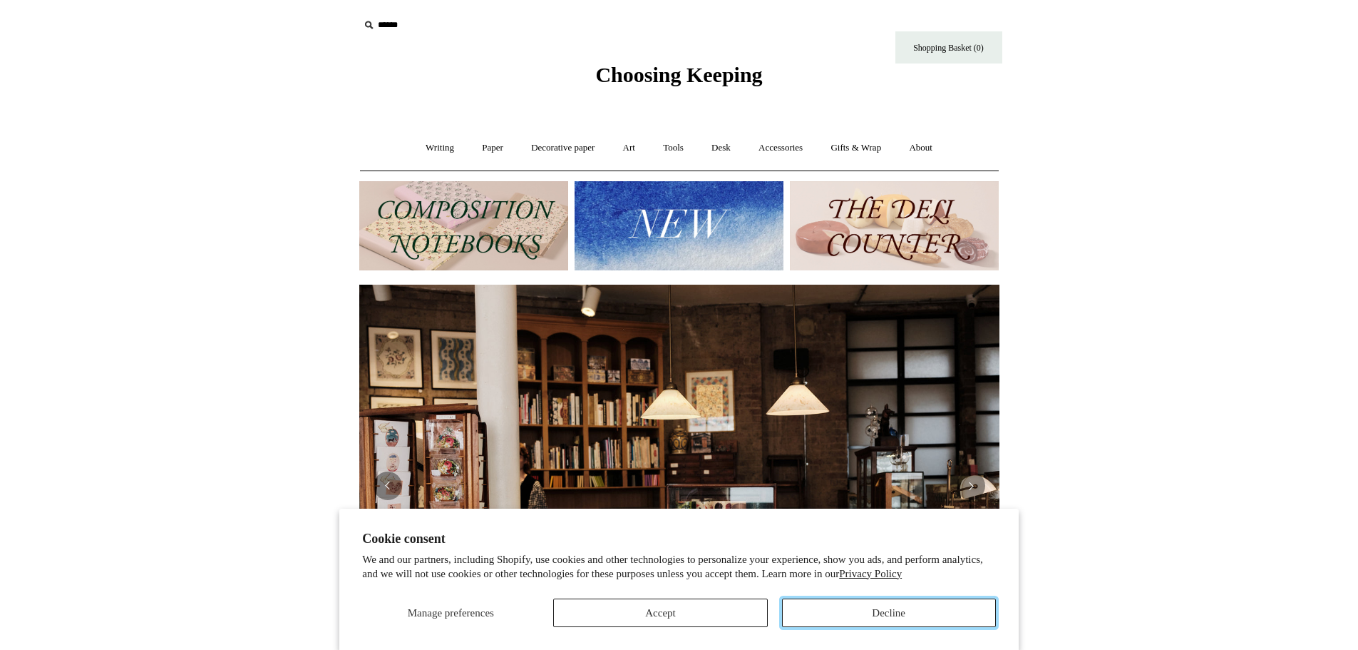
click at [910, 617] on button "Decline" at bounding box center [889, 612] width 214 height 29
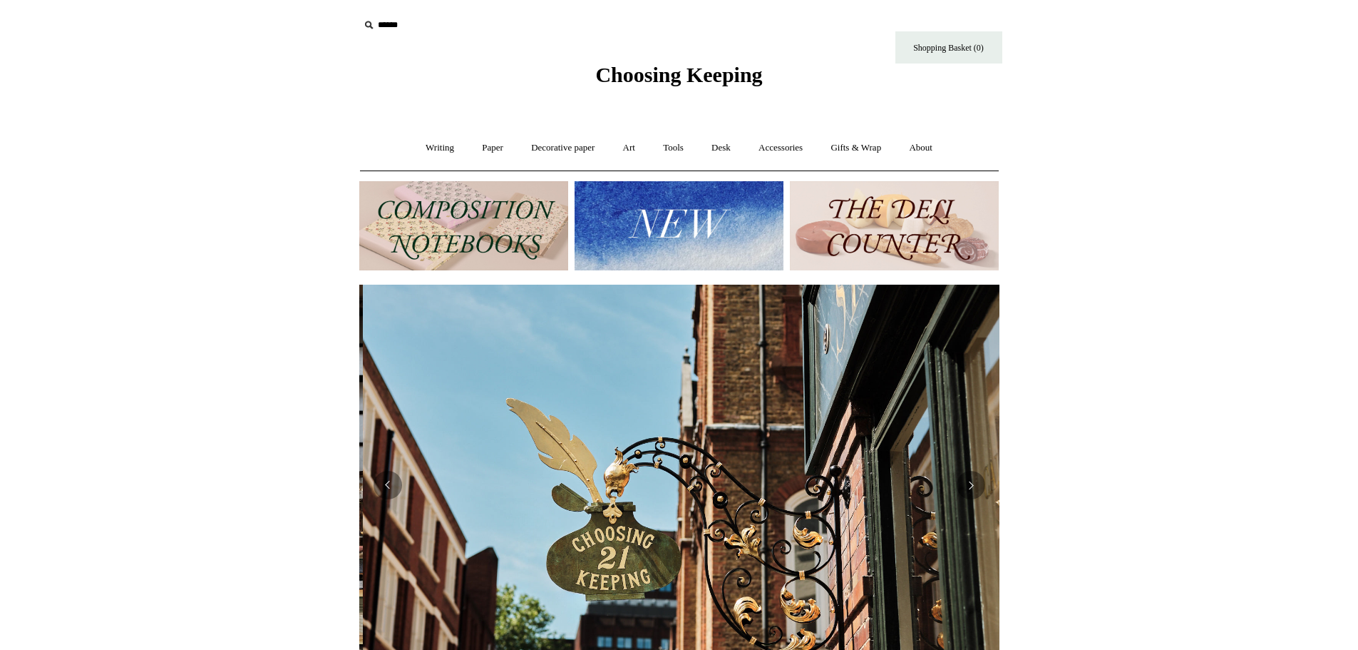
scroll to position [0, 640]
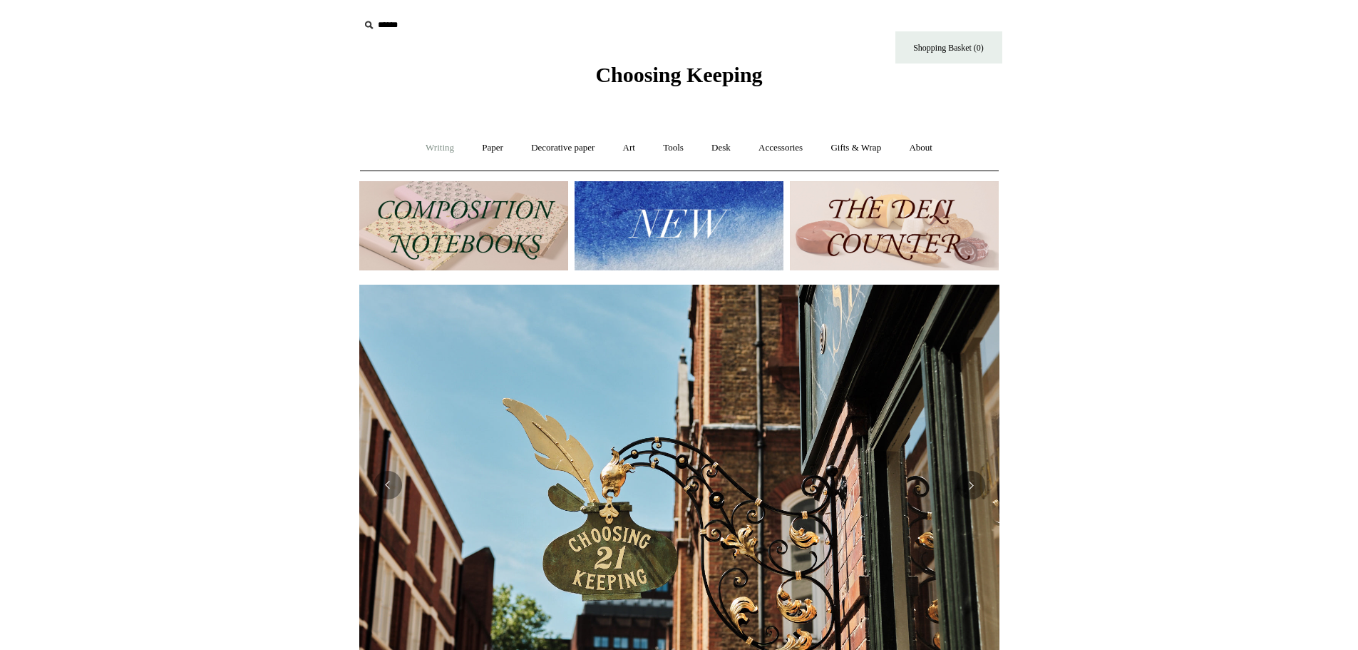
click at [430, 153] on link "Writing +" at bounding box center [440, 148] width 54 height 38
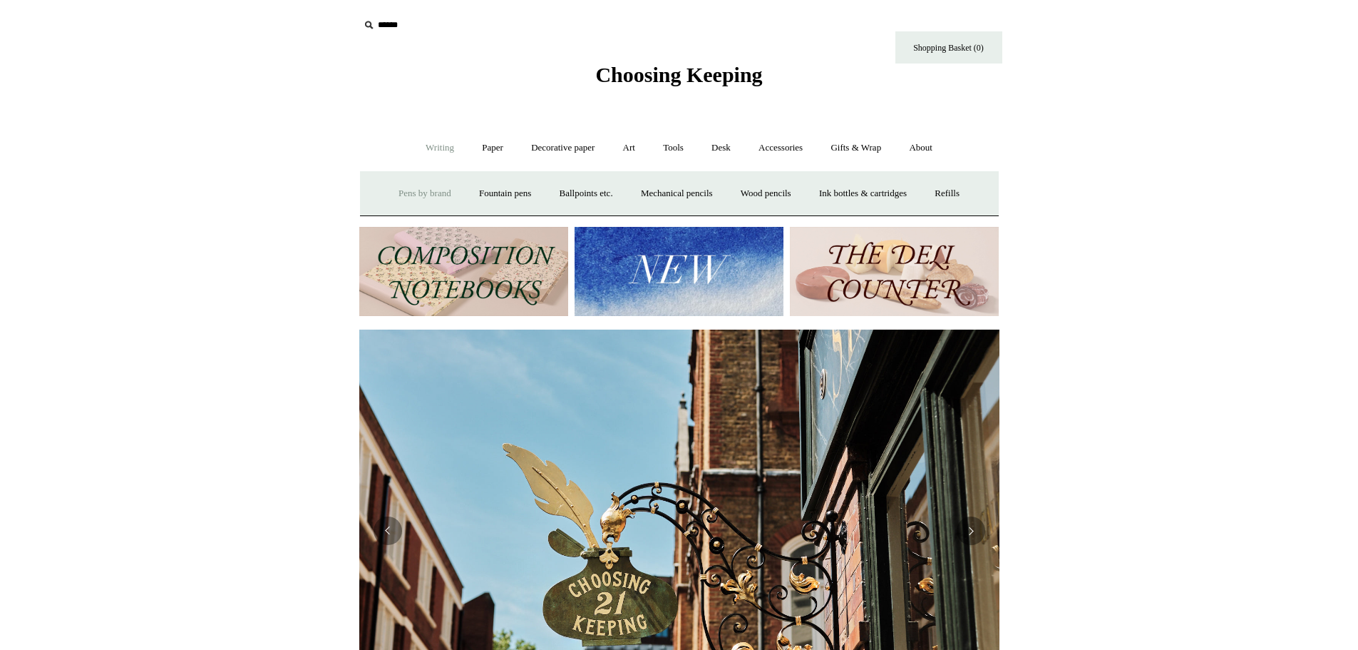
click at [405, 199] on link "Pens by brand +" at bounding box center [425, 194] width 78 height 38
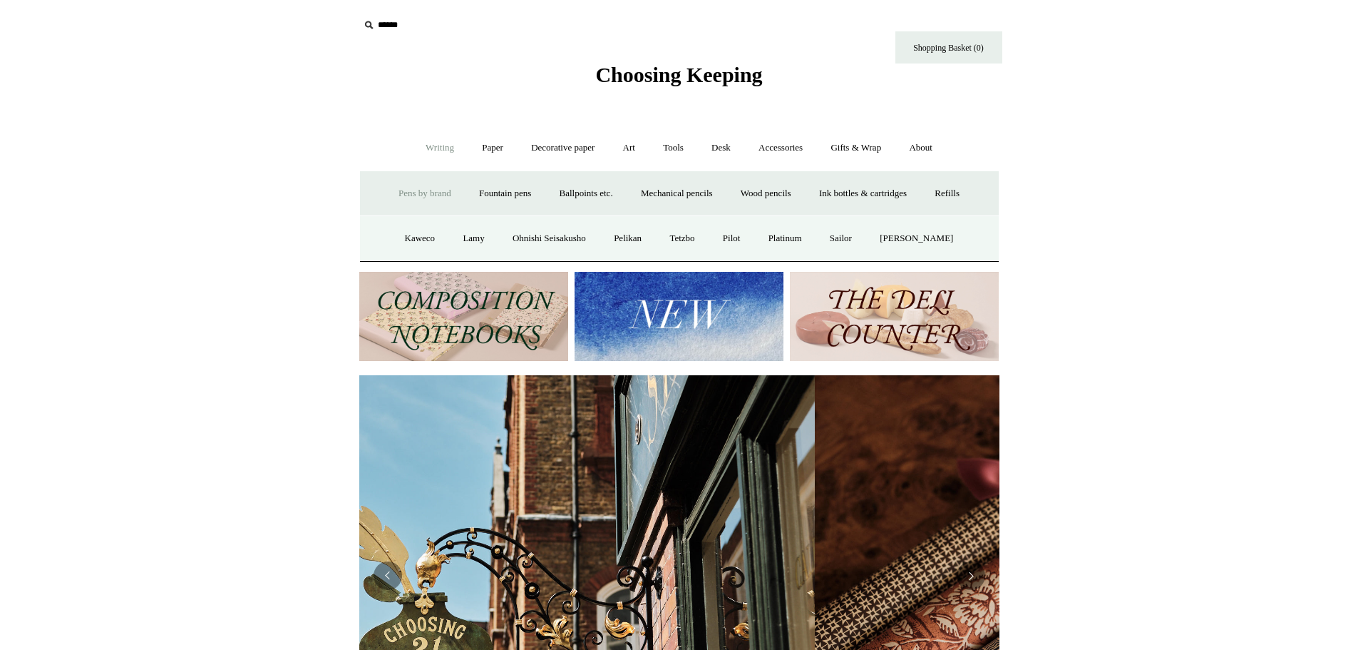
click at [405, 199] on link "Pens by brand -" at bounding box center [425, 194] width 78 height 38
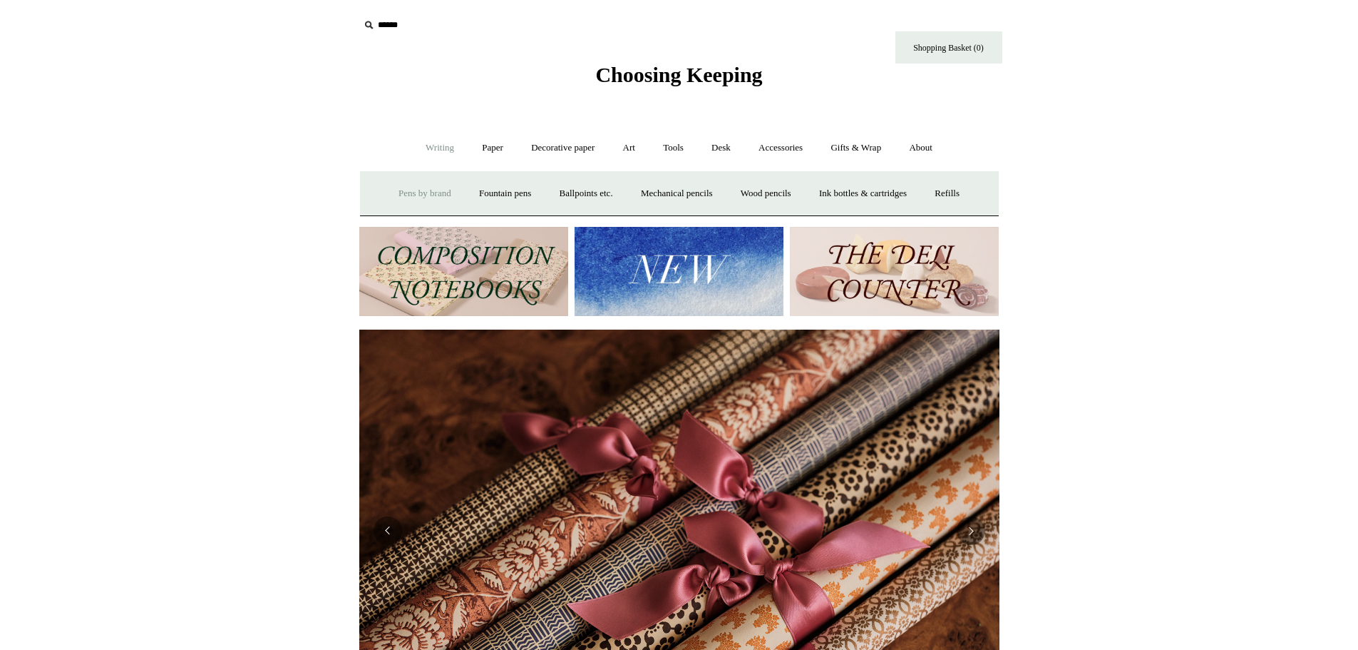
scroll to position [0, 1281]
click at [488, 195] on link "Fountain pens +" at bounding box center [505, 194] width 78 height 38
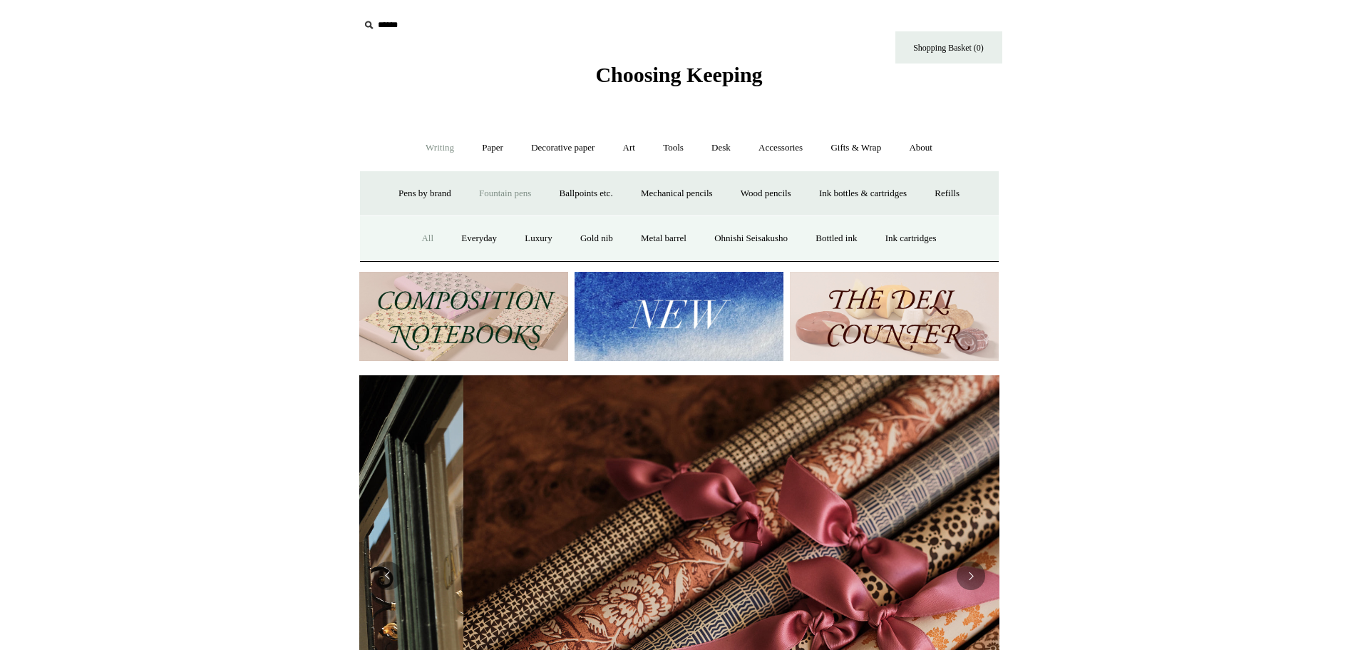
click at [419, 235] on link "All" at bounding box center [428, 239] width 38 height 38
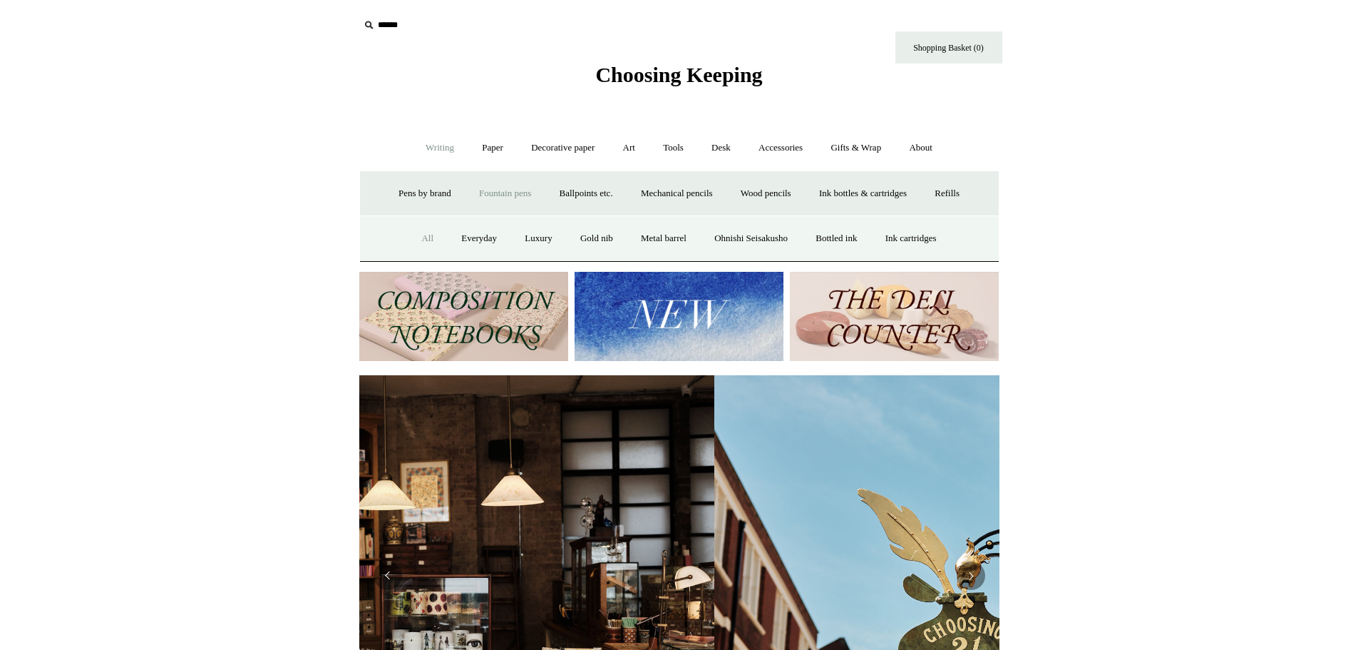
scroll to position [0, 56]
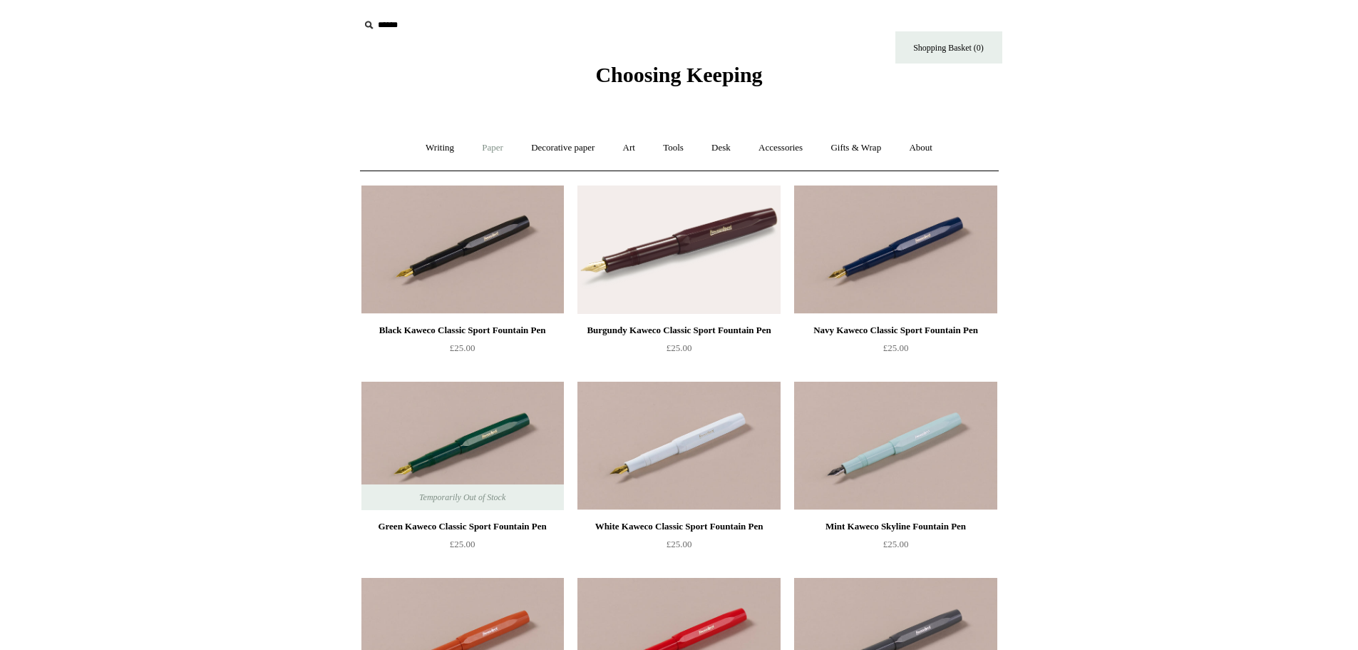
click at [481, 149] on link "Paper +" at bounding box center [492, 148] width 47 height 38
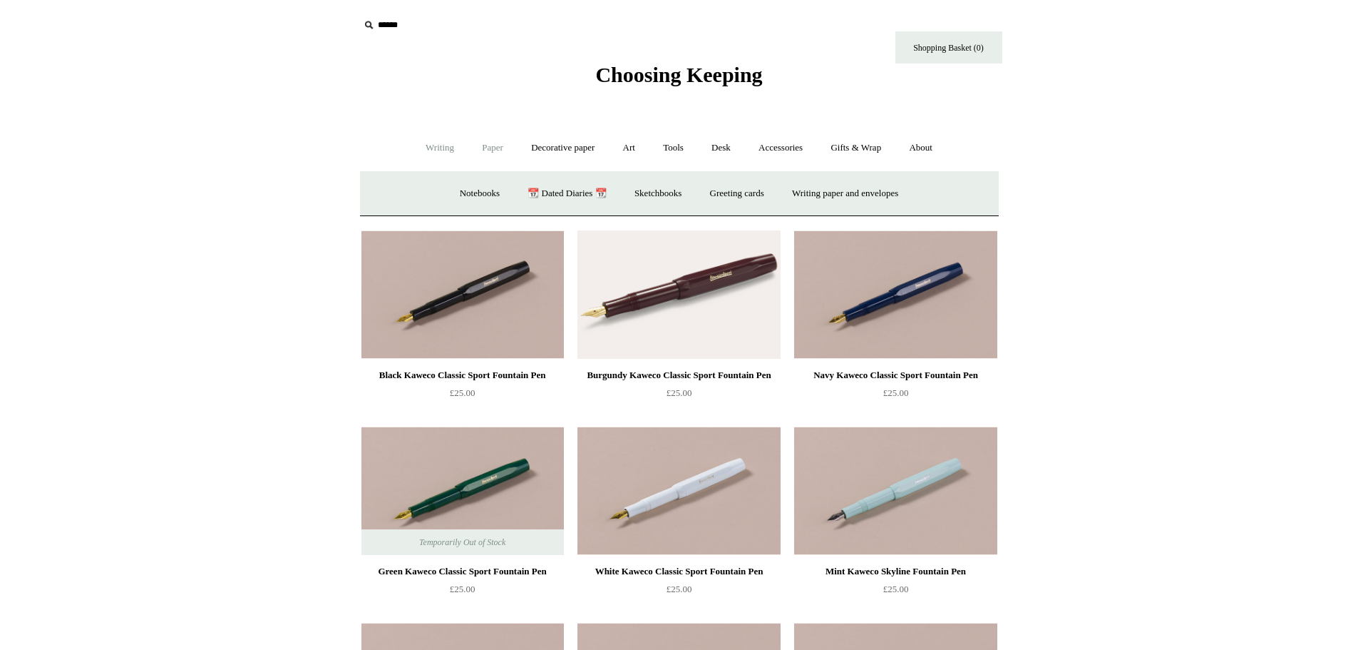
click at [437, 147] on link "Writing +" at bounding box center [440, 148] width 54 height 38
click at [586, 193] on link "Ballpoints etc. +" at bounding box center [586, 194] width 79 height 38
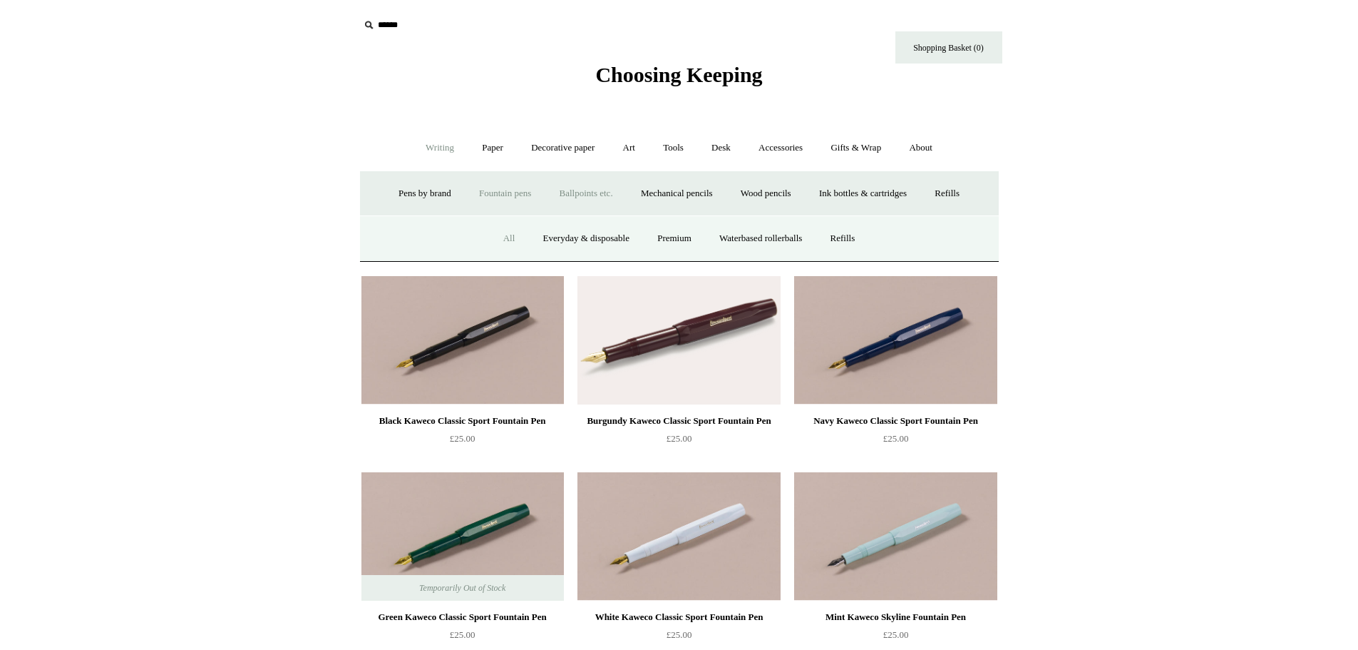
click at [503, 241] on link "All" at bounding box center [510, 239] width 38 height 38
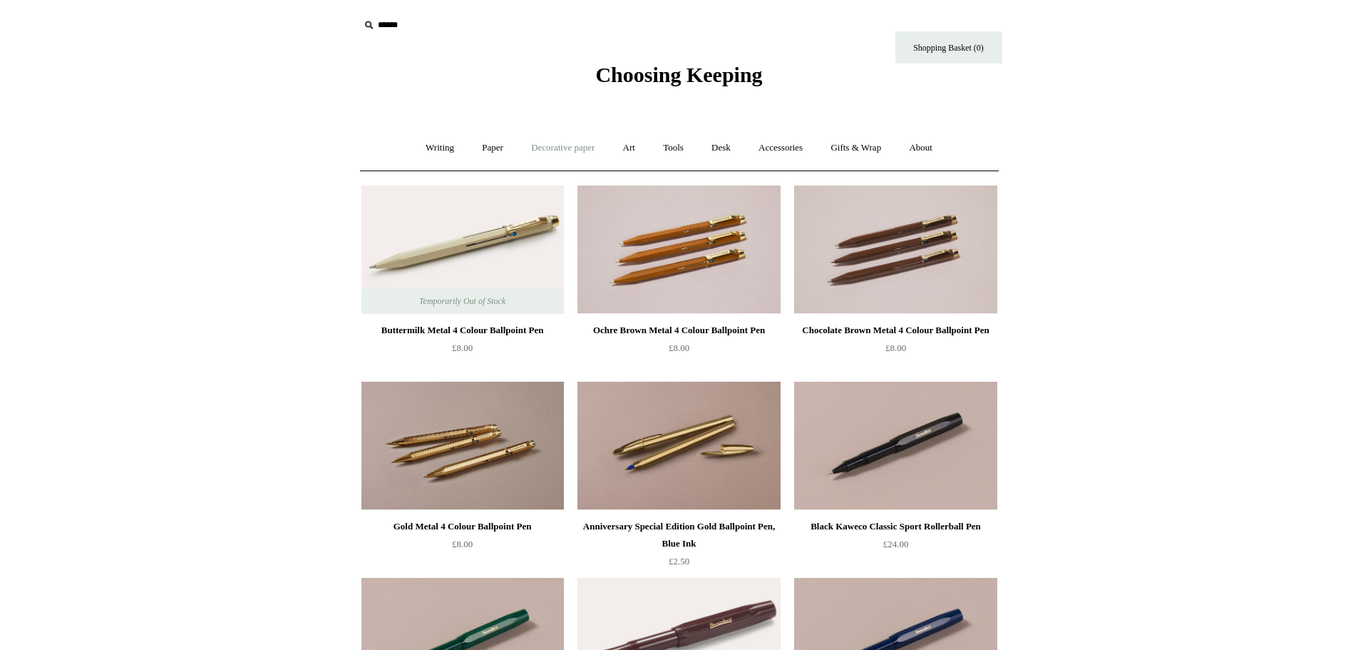
click at [570, 143] on link "Decorative paper +" at bounding box center [562, 148] width 89 height 38
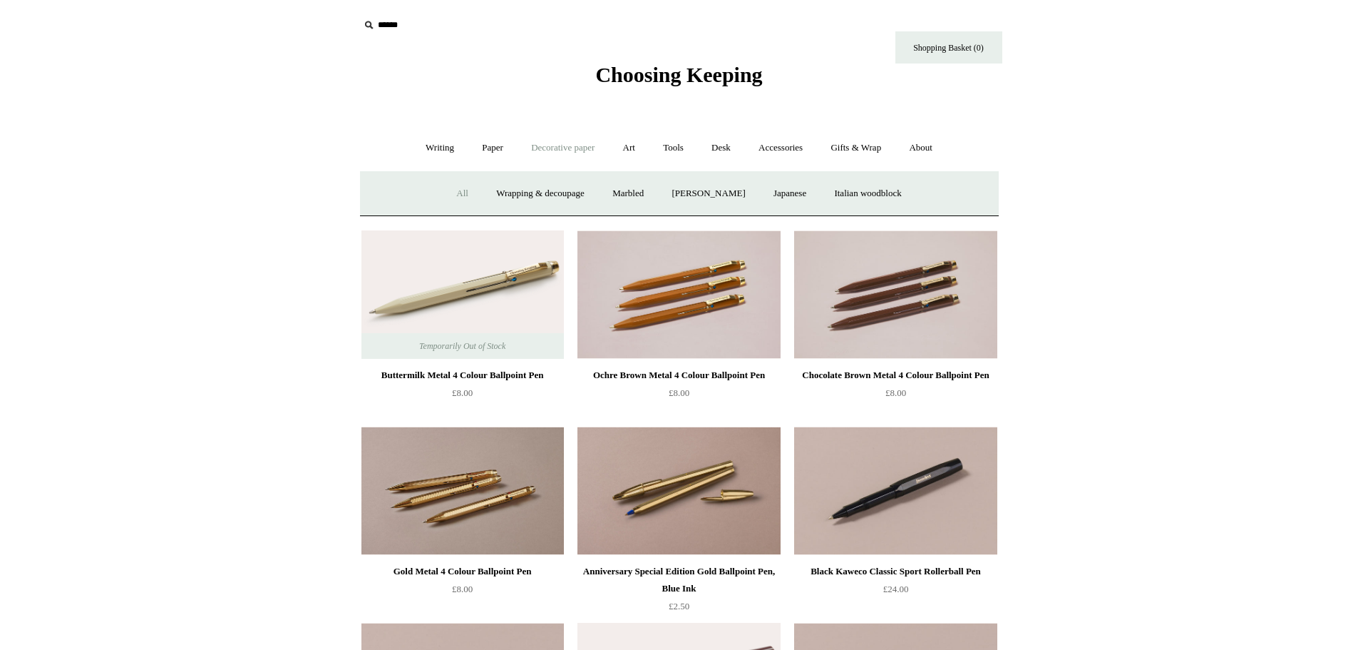
click at [447, 188] on link "All" at bounding box center [462, 194] width 38 height 38
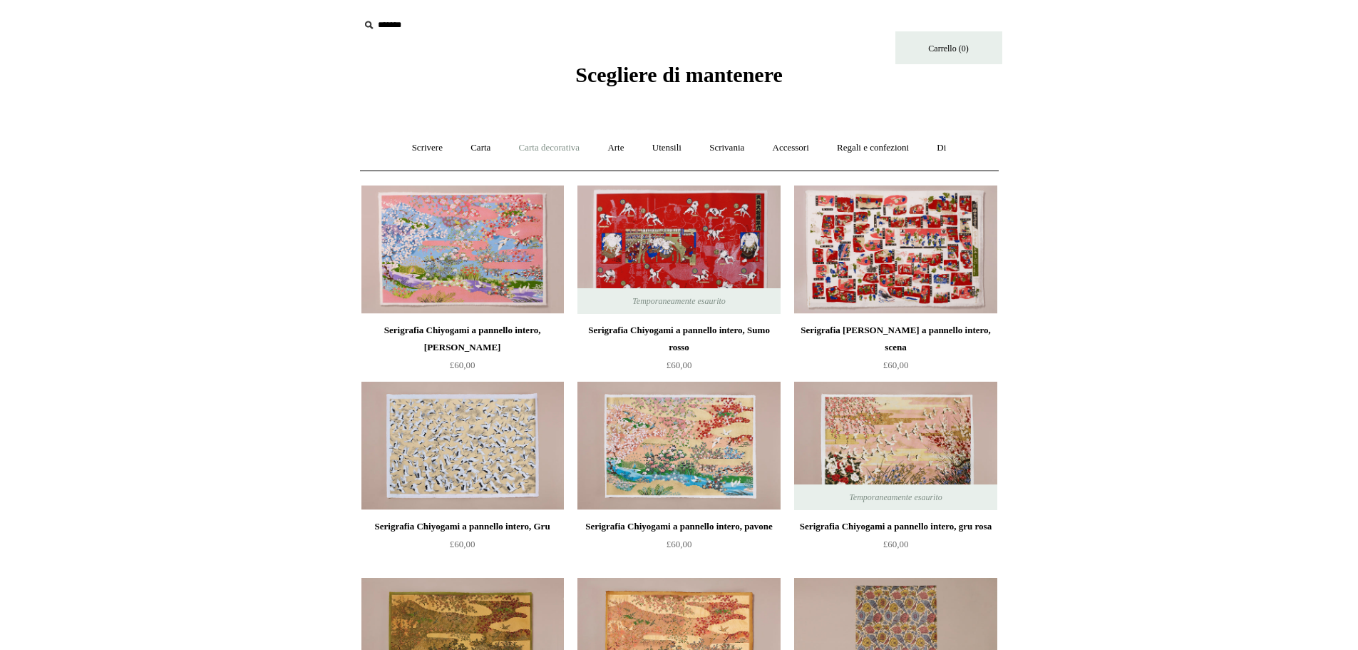
click at [543, 150] on font "Carta decorativa" at bounding box center [549, 147] width 61 height 11
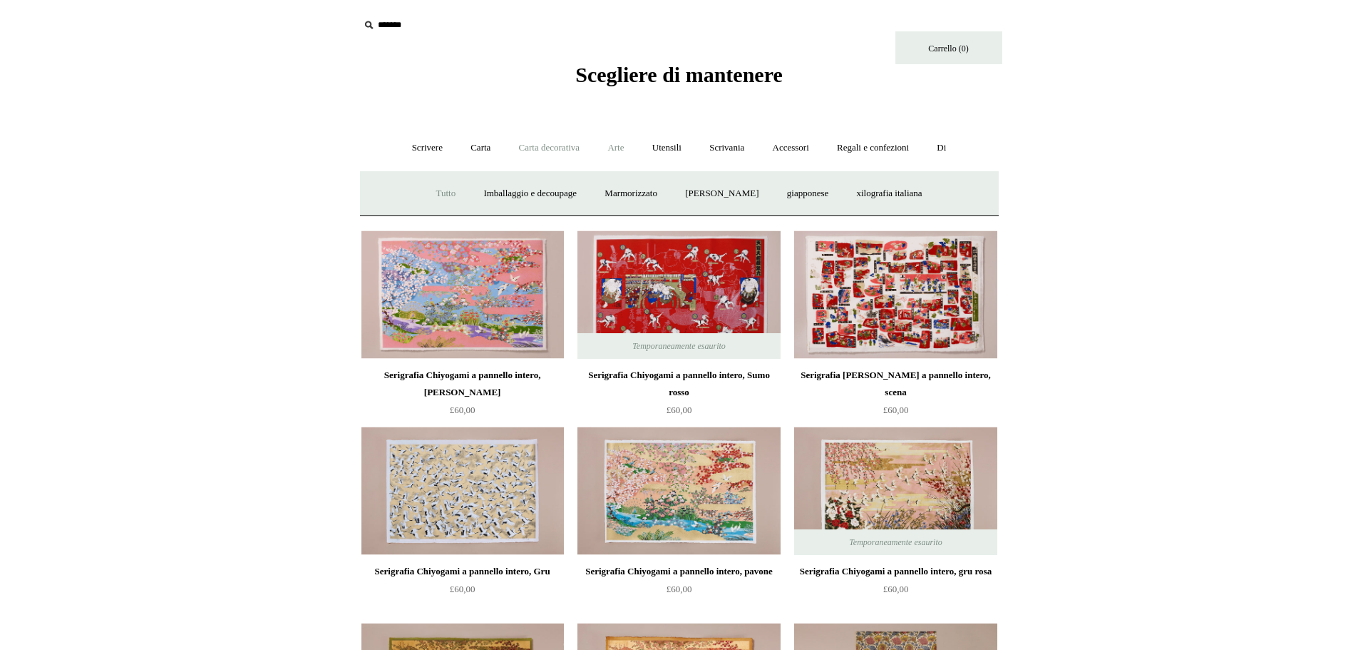
click at [620, 147] on font "Arte" at bounding box center [615, 147] width 16 height 11
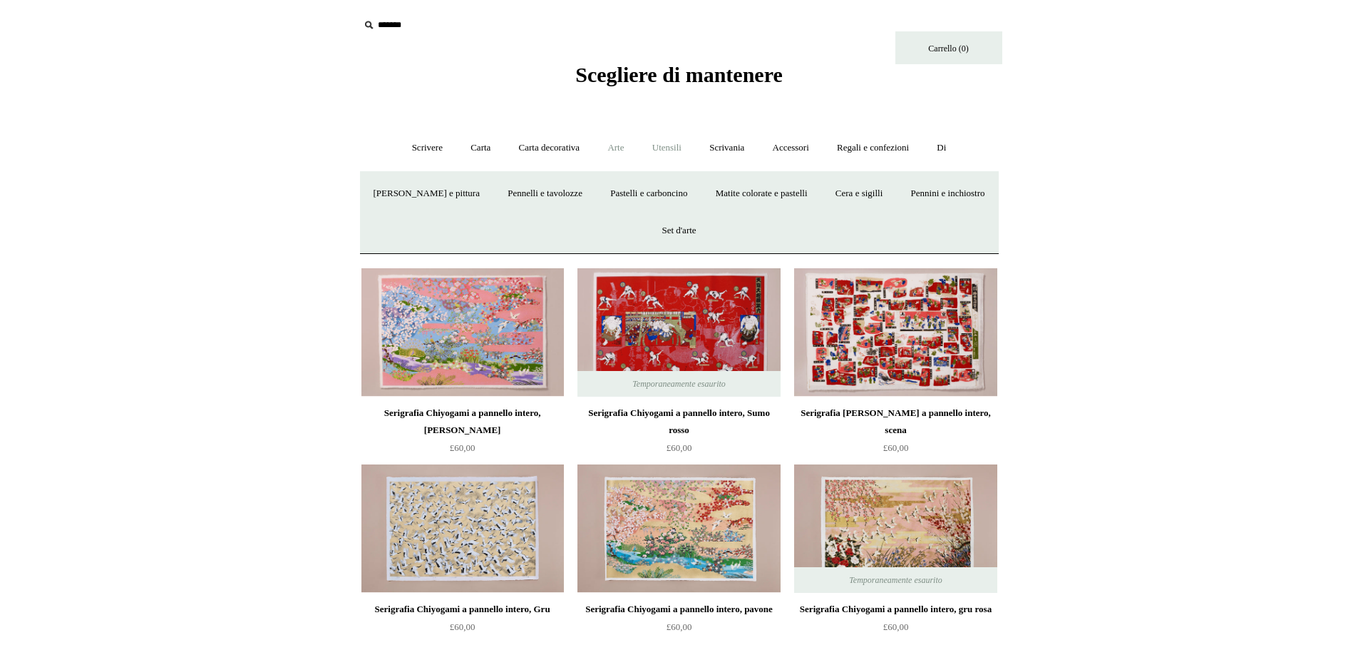
click at [665, 146] on font "Utensili" at bounding box center [666, 147] width 29 height 11
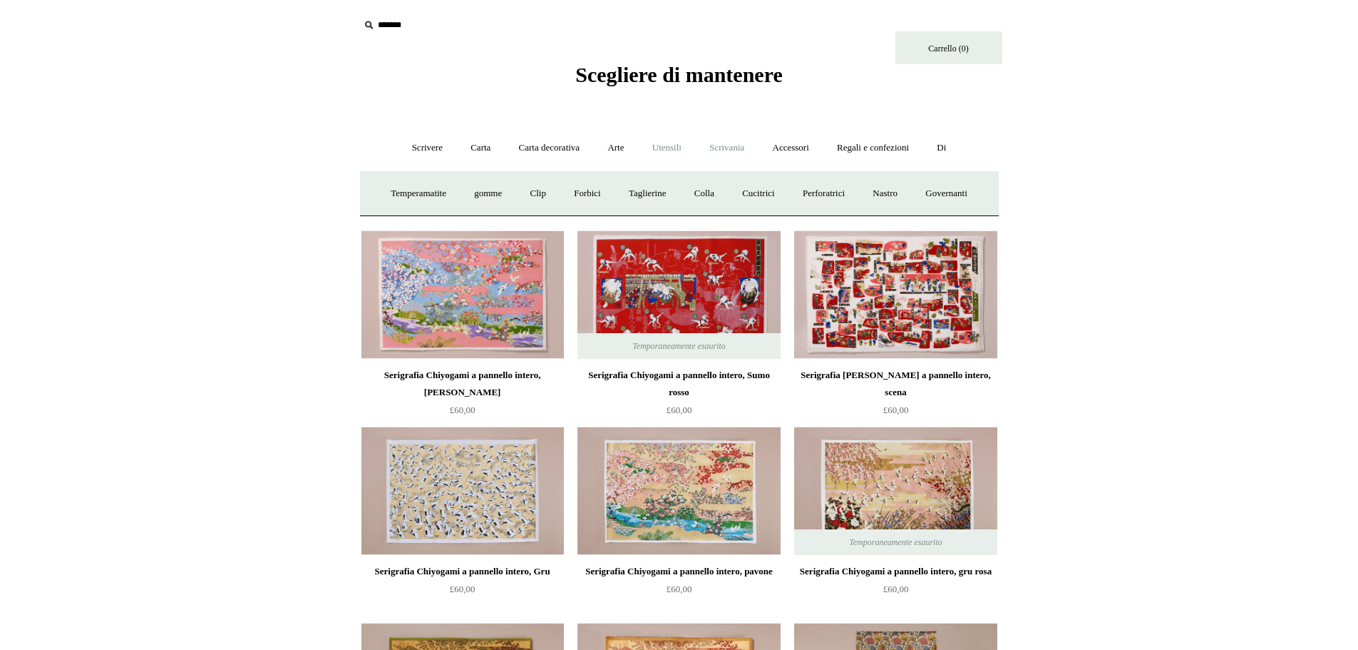
click at [744, 152] on font "Scrivania" at bounding box center [726, 147] width 35 height 11
click at [471, 194] on font "Portapenne" at bounding box center [491, 193] width 41 height 11
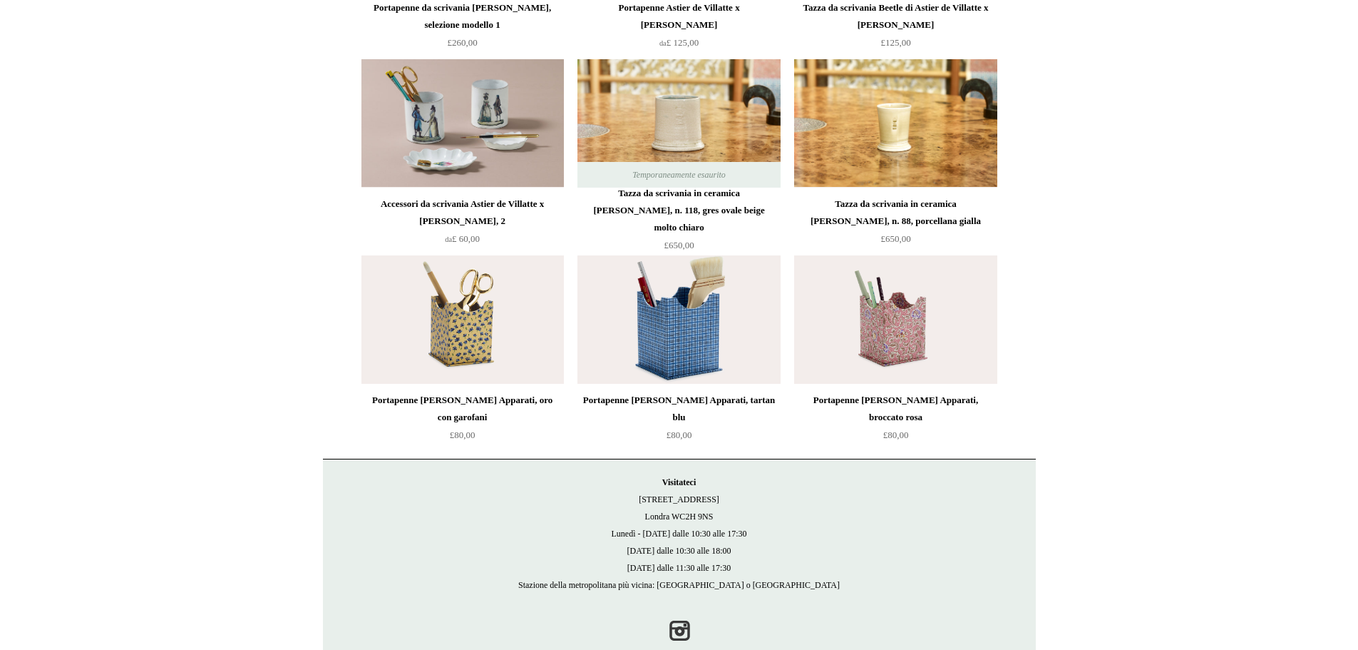
scroll to position [1303, 0]
click at [858, 260] on img at bounding box center [895, 319] width 202 height 128
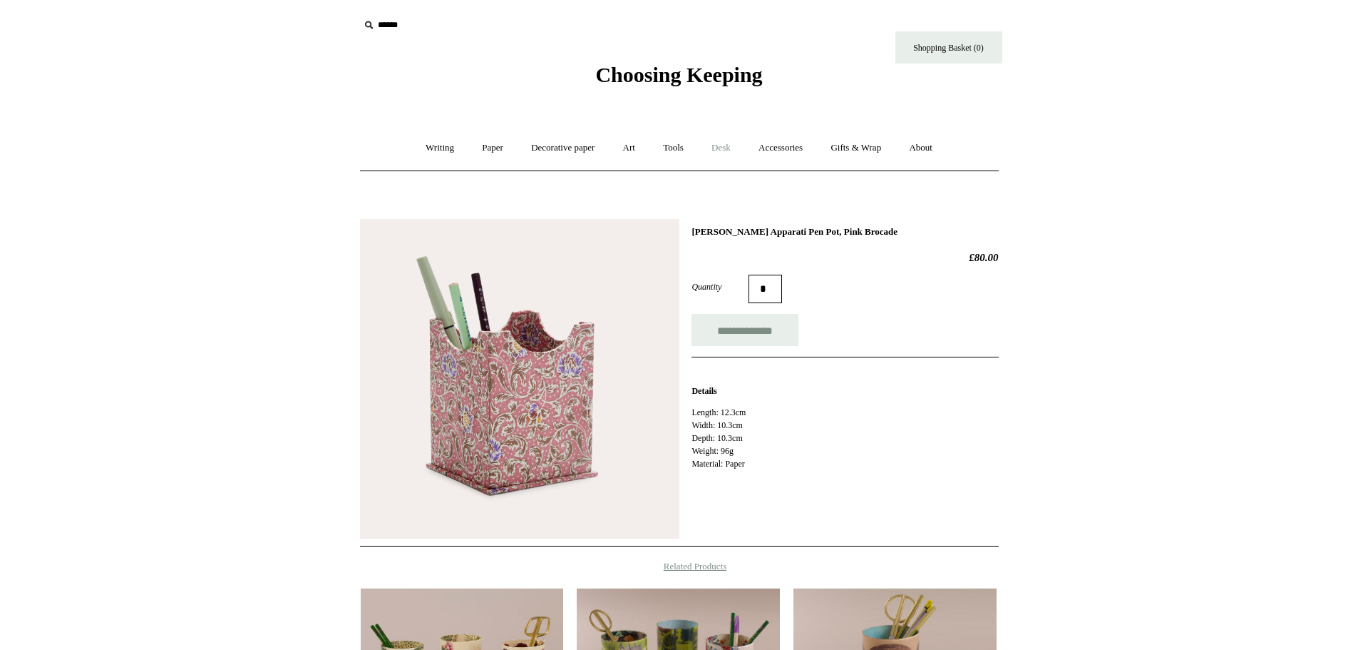
click at [724, 148] on link "Desk +" at bounding box center [721, 148] width 45 height 38
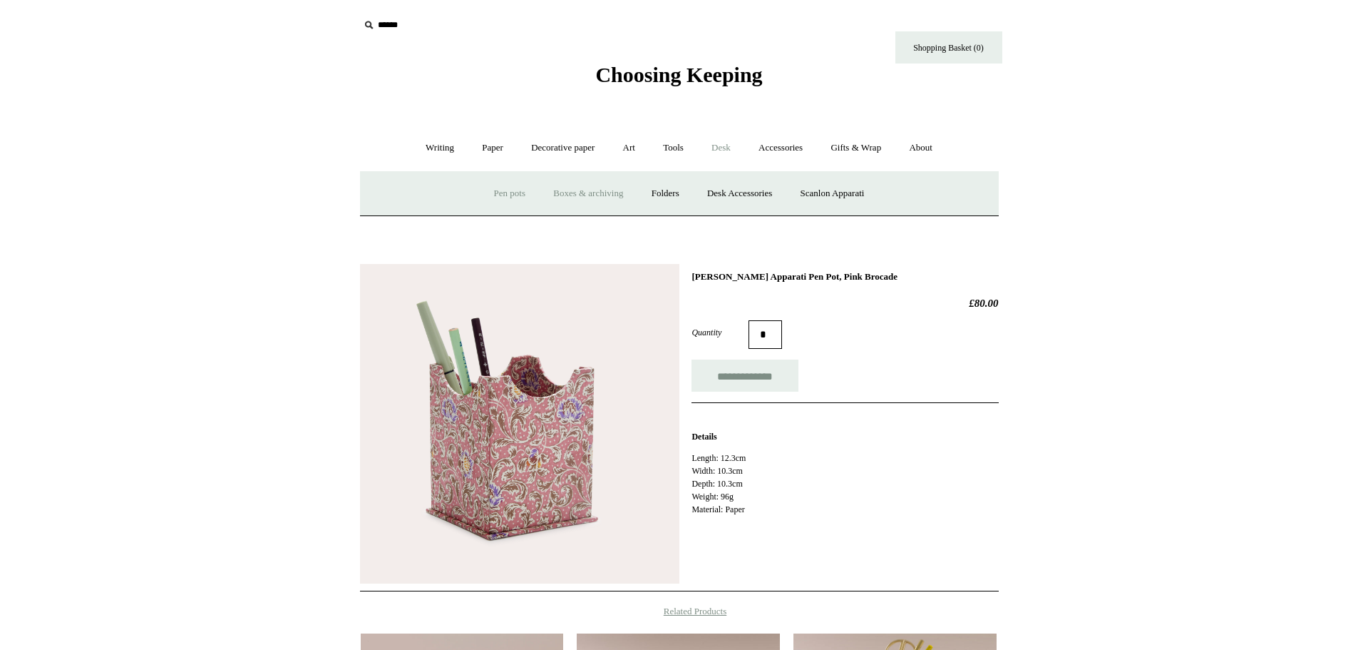
click at [604, 198] on link "Boxes & archiving" at bounding box center [588, 194] width 96 height 38
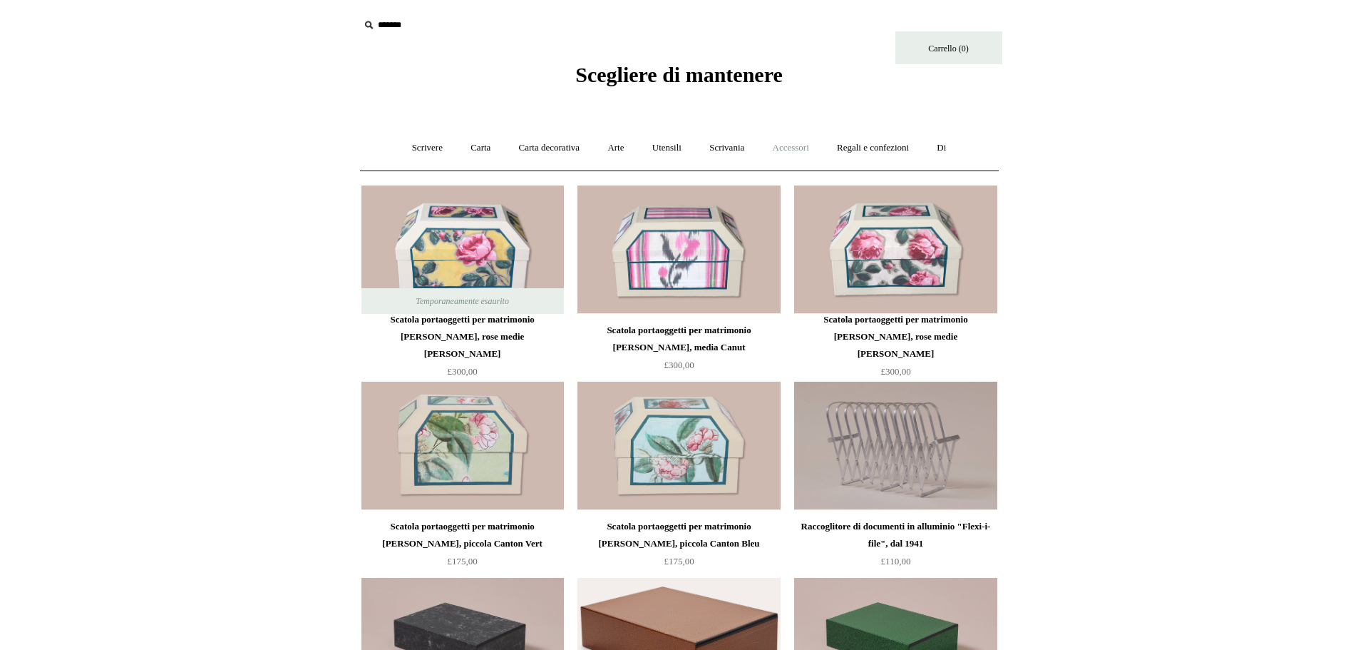
click at [794, 150] on font "Accessori" at bounding box center [791, 147] width 36 height 11
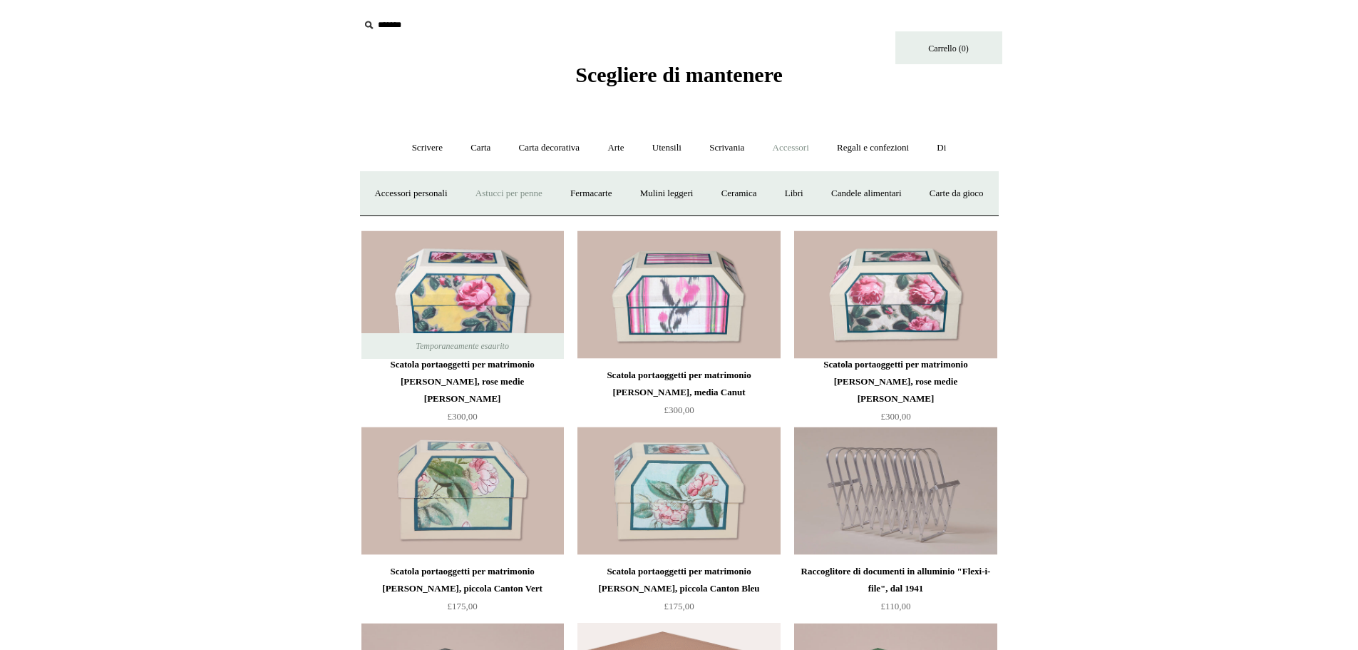
click at [542, 194] on font "Astucci per penne" at bounding box center [509, 193] width 67 height 11
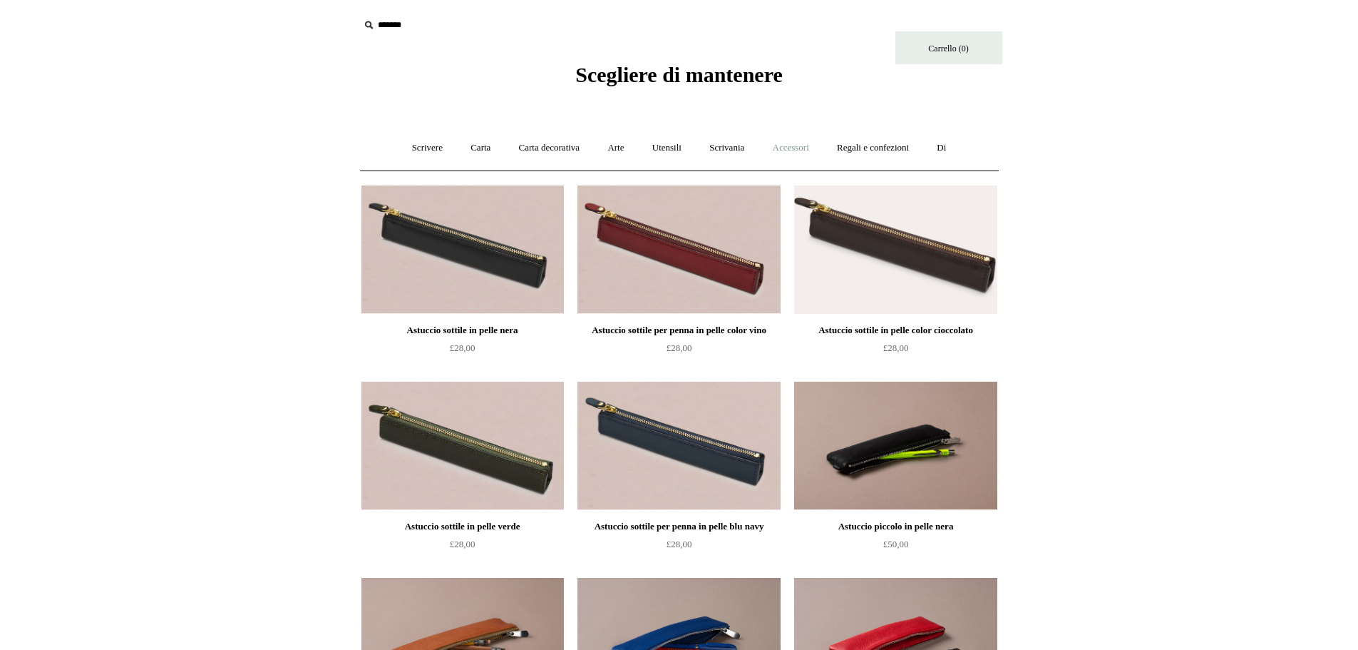
click at [805, 148] on font "Accessori" at bounding box center [791, 147] width 36 height 11
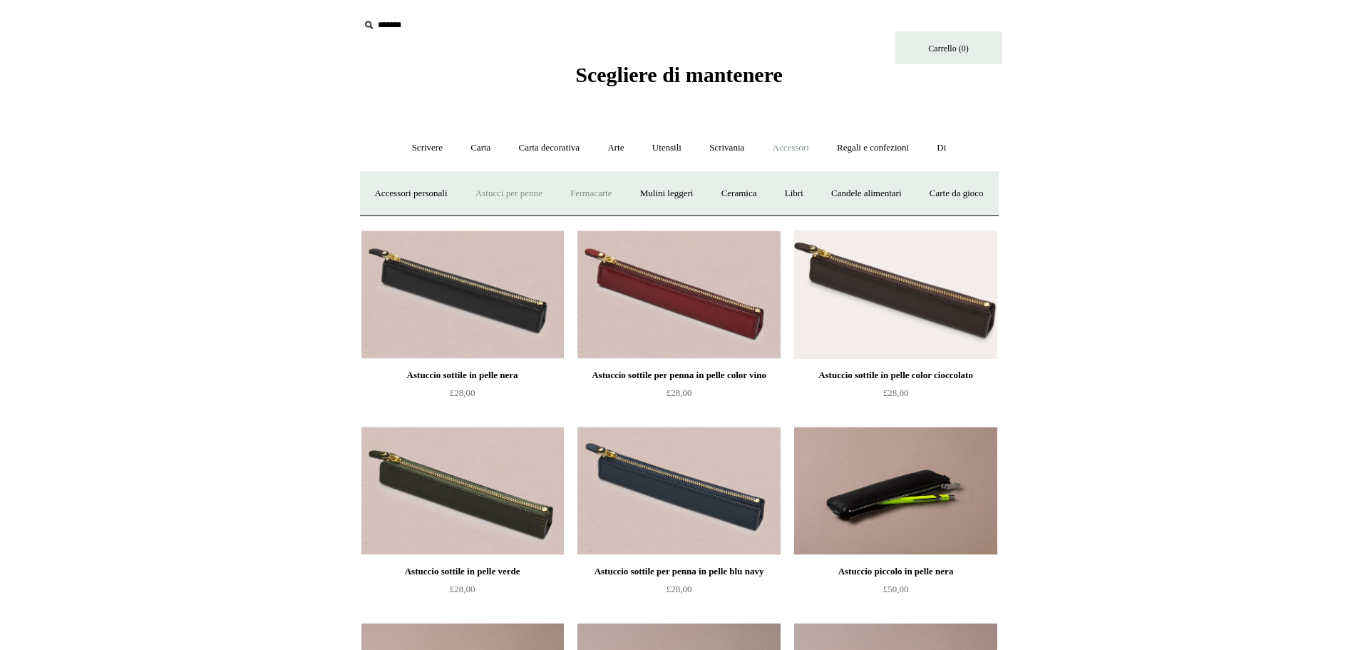
click at [612, 192] on font "Fermacarte" at bounding box center [590, 193] width 41 height 11
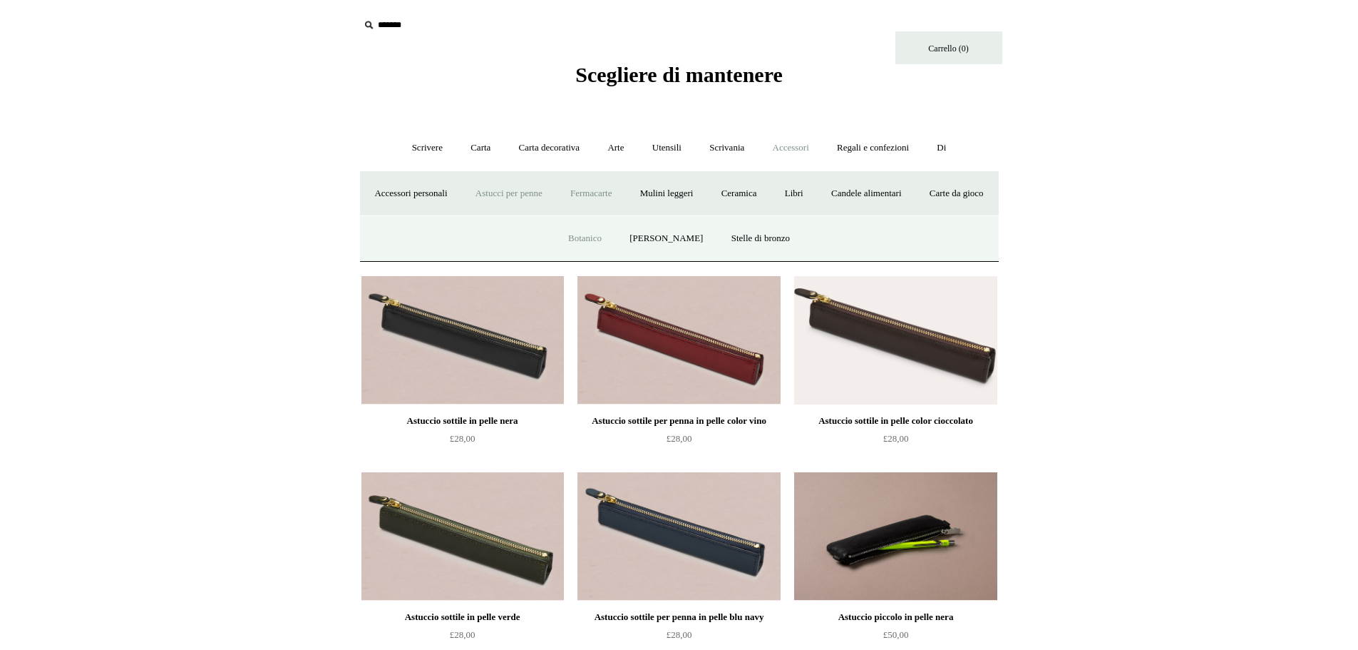
click at [582, 243] on font "Botanico" at bounding box center [585, 237] width 34 height 11
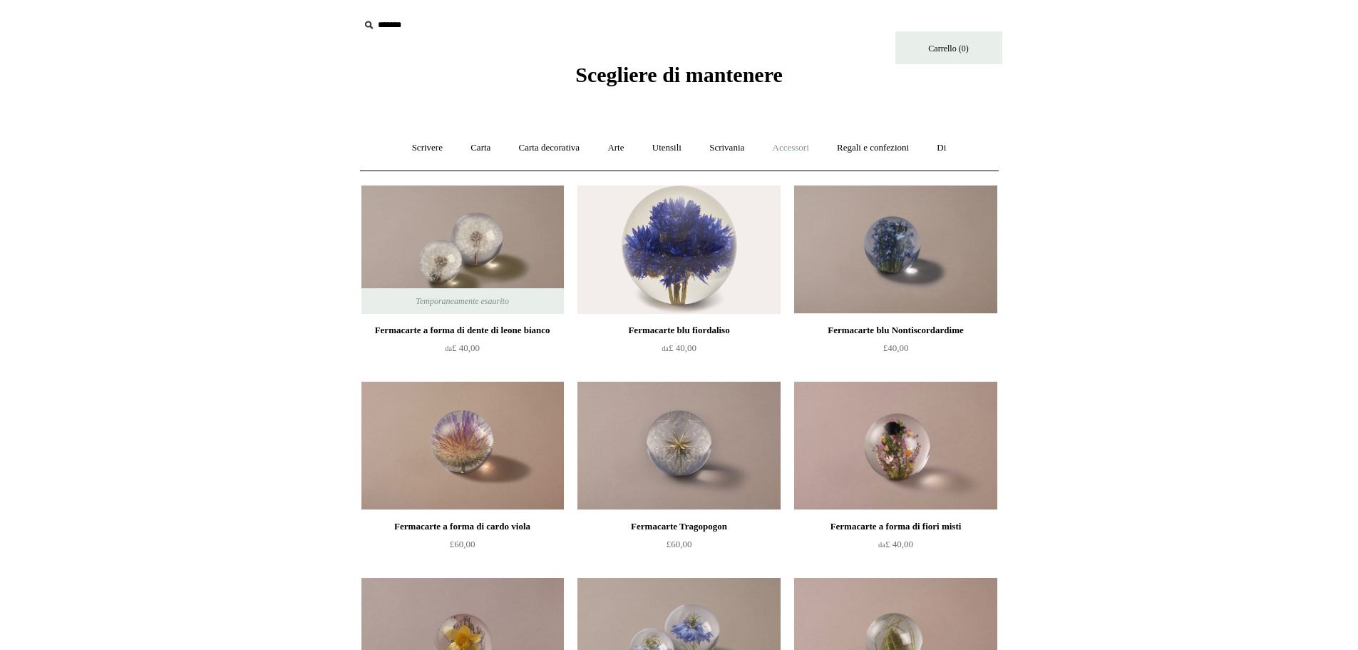
click at [809, 149] on font "Accessori" at bounding box center [791, 147] width 36 height 11
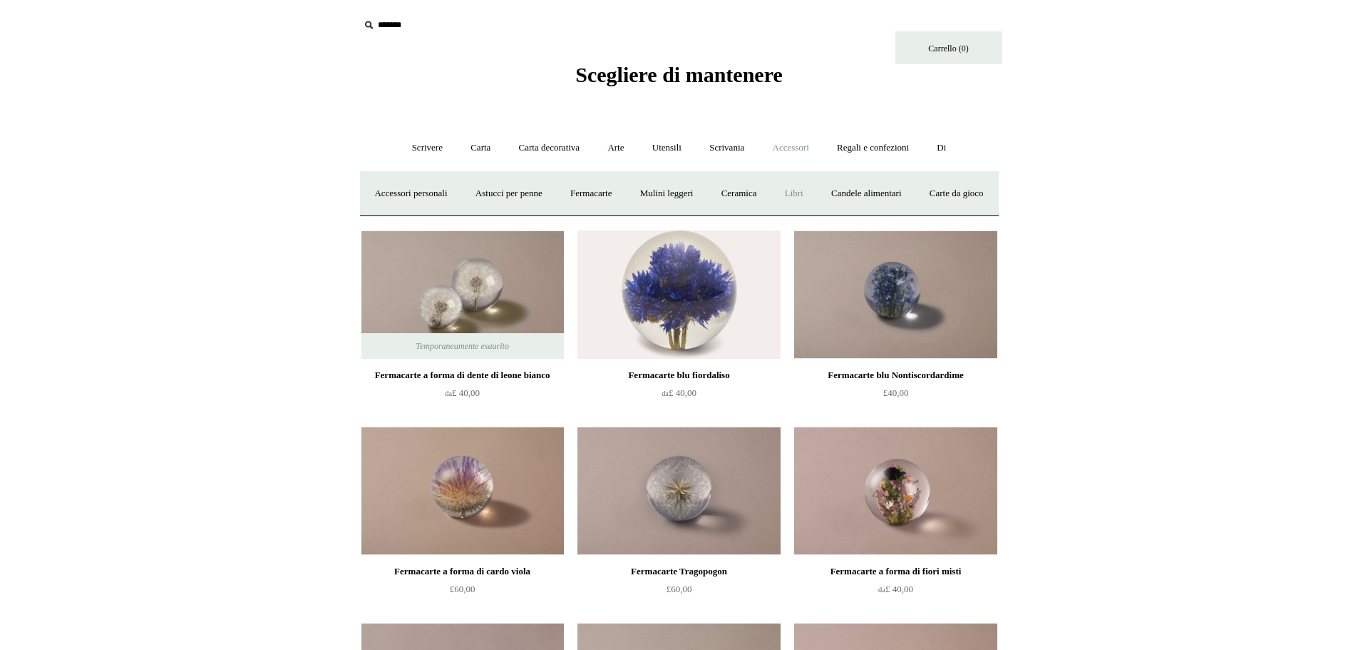
click at [816, 198] on link "Libri" at bounding box center [794, 194] width 44 height 38
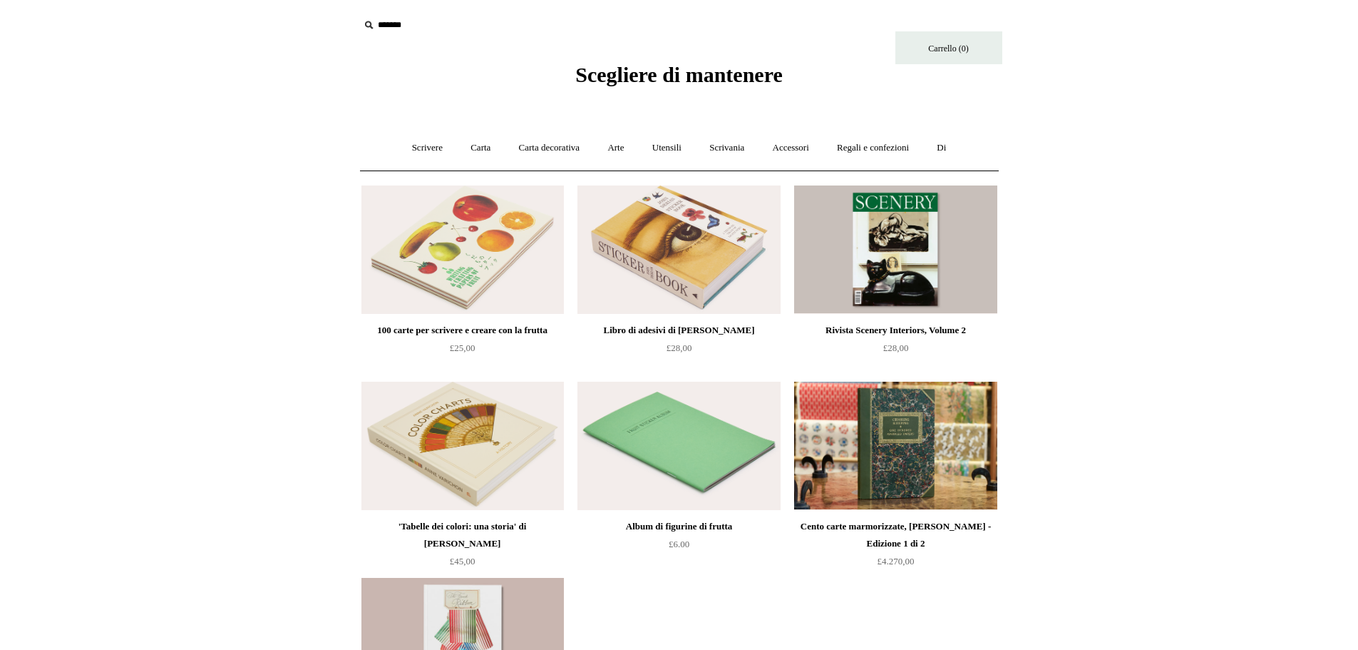
click at [684, 465] on img at bounding box center [679, 445] width 202 height 128
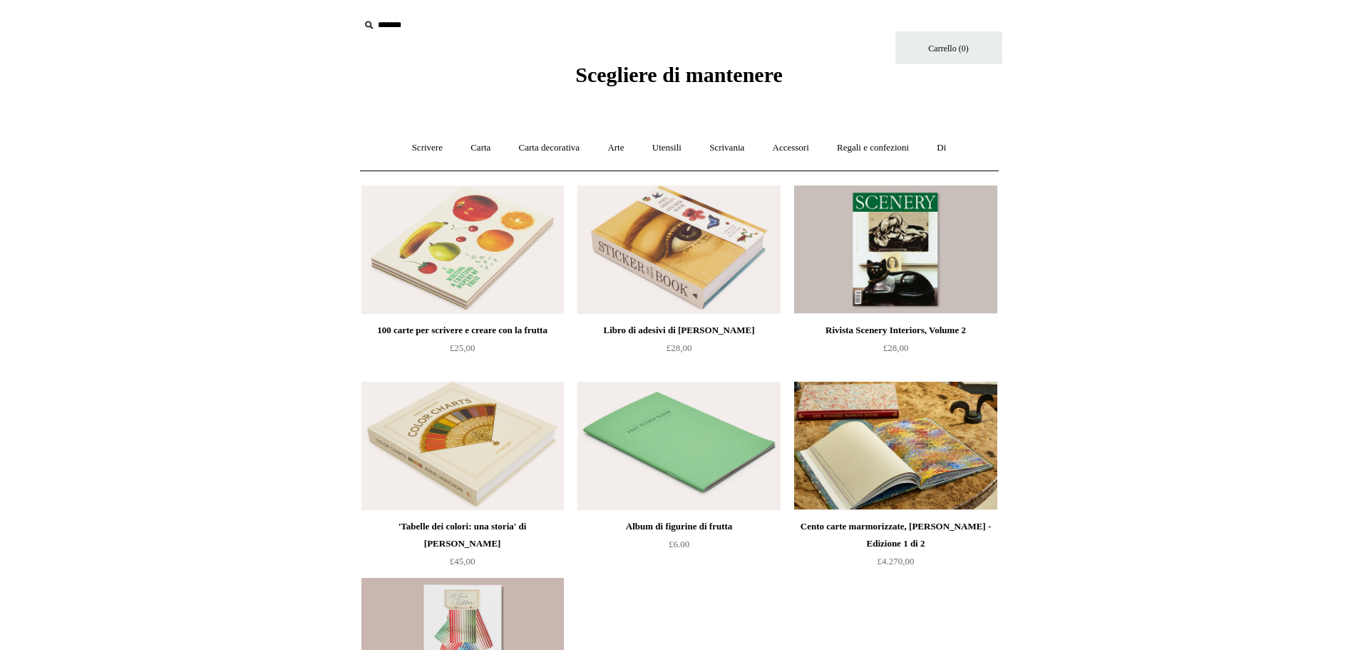
click at [948, 436] on img at bounding box center [895, 445] width 202 height 128
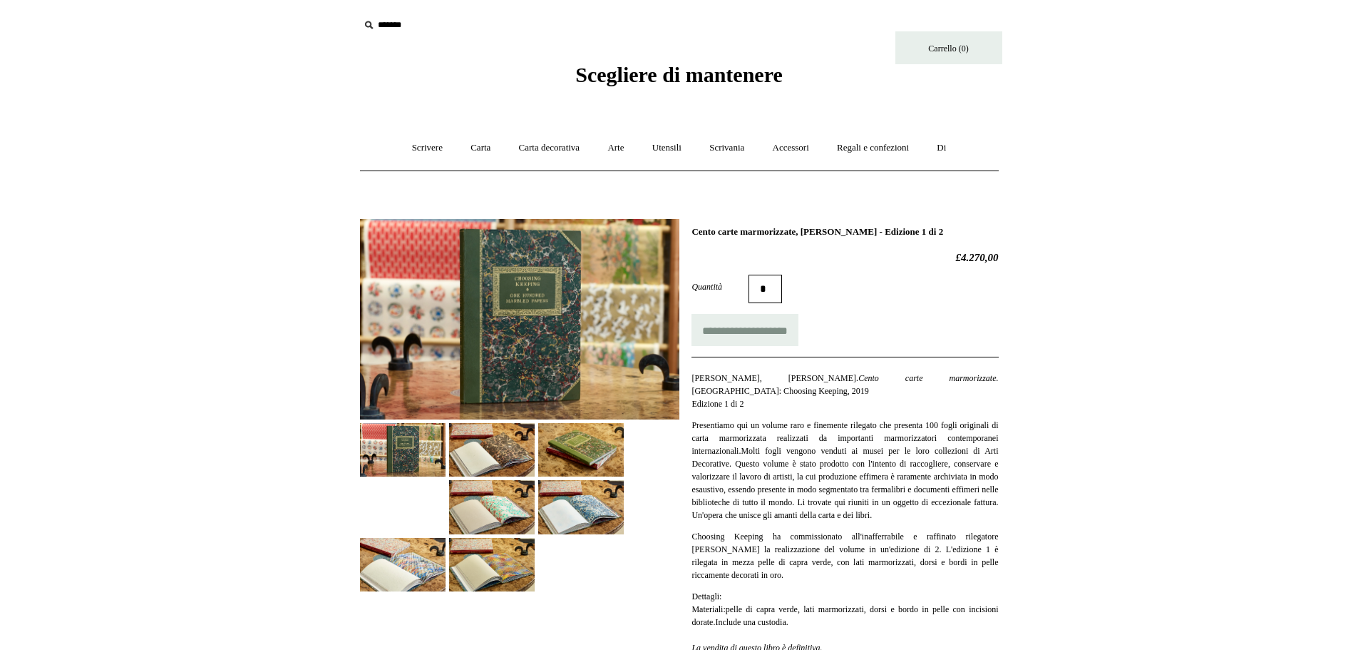
click at [577, 301] on img at bounding box center [519, 319] width 319 height 200
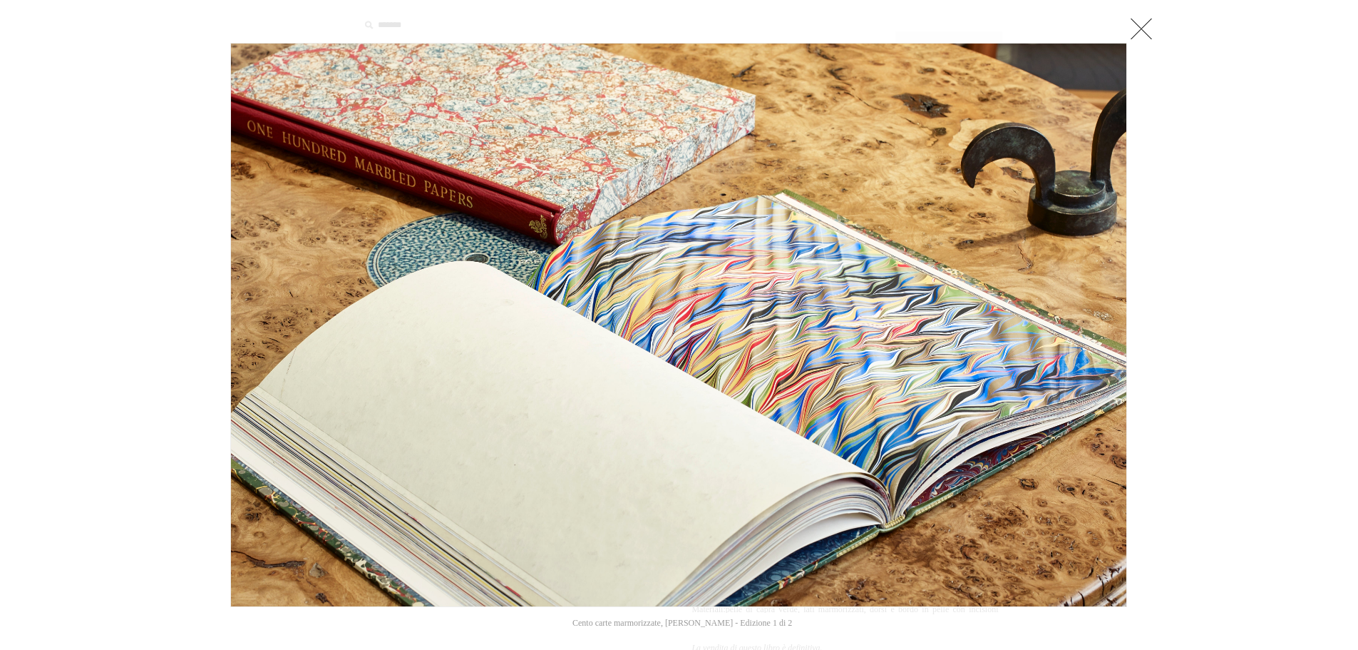
click at [1132, 22] on link at bounding box center [1141, 28] width 29 height 29
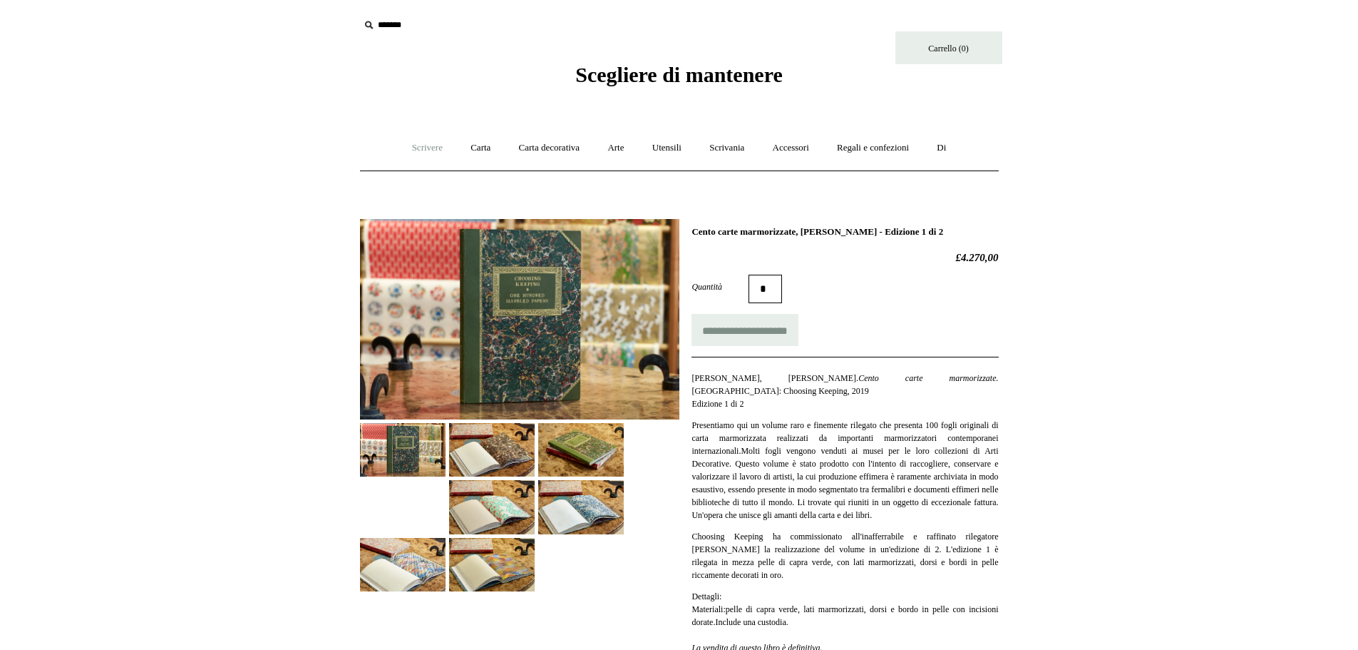
click at [416, 139] on link "Scrivere +" at bounding box center [427, 148] width 56 height 38
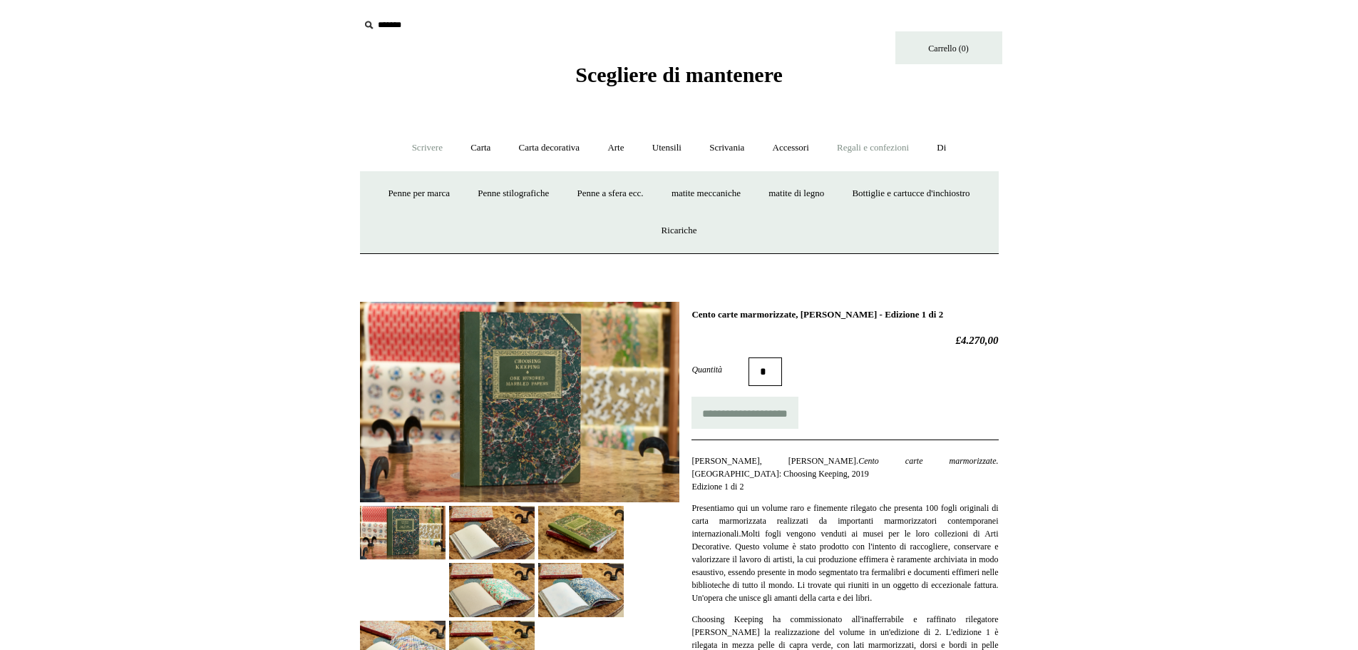
click at [890, 139] on link "Regali e confezioni +" at bounding box center [873, 148] width 98 height 38
click at [809, 149] on font "Accessori" at bounding box center [791, 147] width 36 height 11
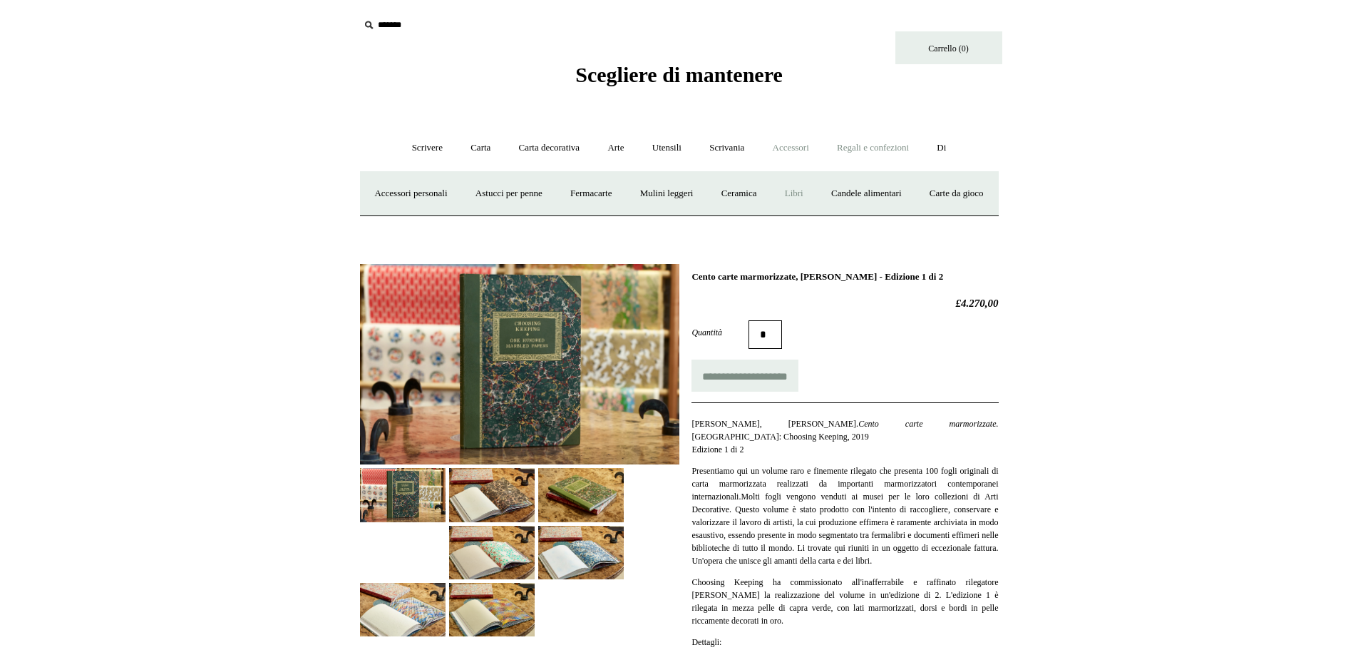
click at [903, 140] on link "Regali e confezioni +" at bounding box center [873, 148] width 98 height 38
click at [790, 148] on font "Accessori" at bounding box center [791, 147] width 36 height 11
click at [917, 212] on link "Carte da gioco" at bounding box center [957, 194] width 80 height 38
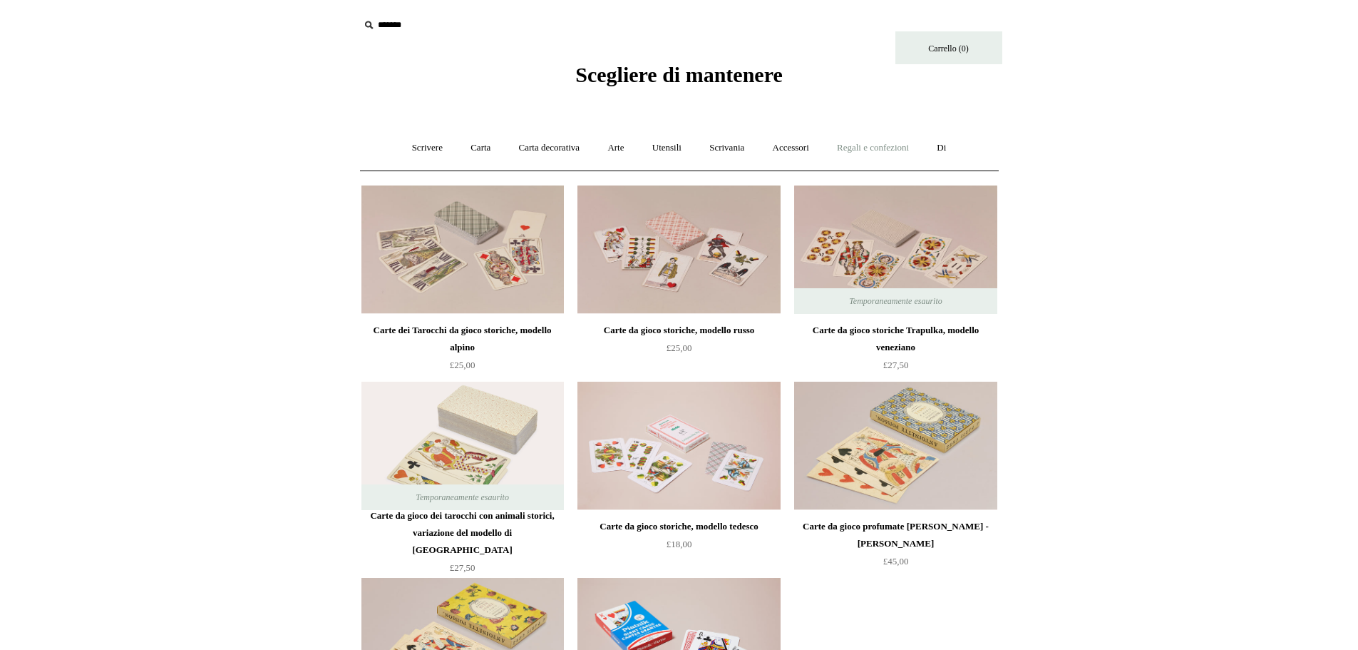
click at [871, 157] on link "Regali e confezioni +" at bounding box center [873, 148] width 98 height 38
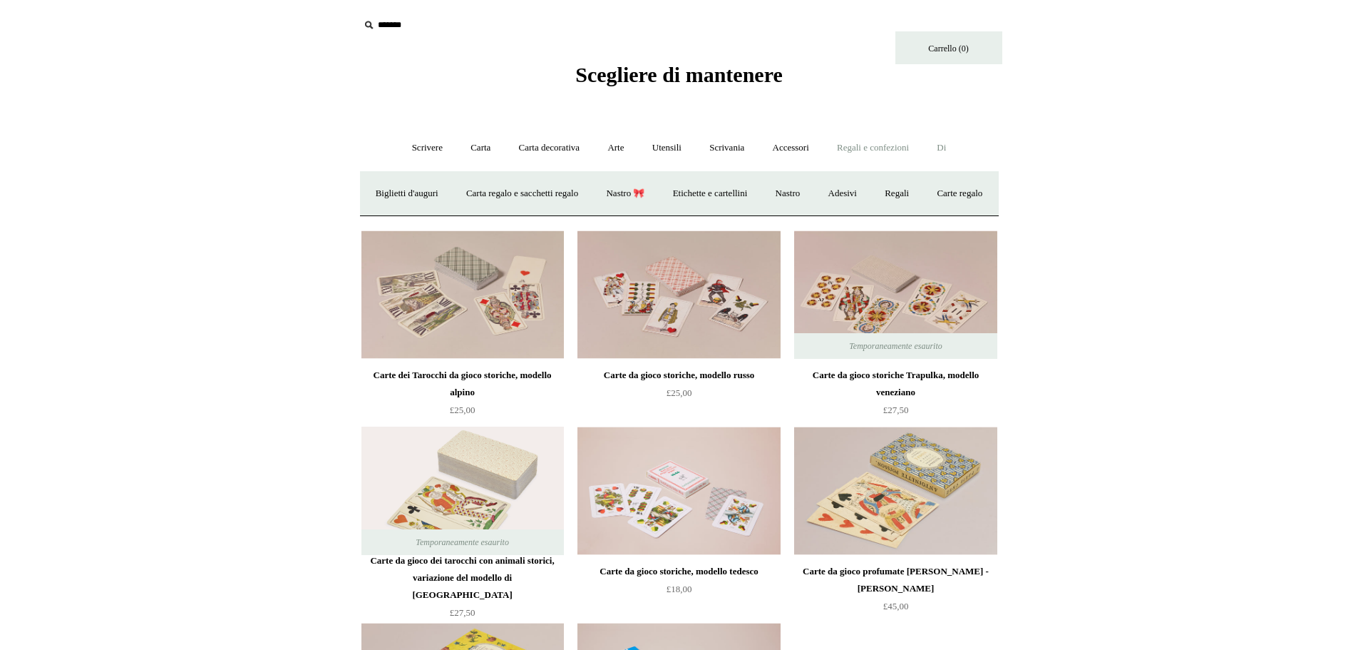
click at [949, 153] on link "Di +" at bounding box center [941, 148] width 35 height 38
click at [877, 150] on font "Regali e confezioni" at bounding box center [873, 147] width 72 height 11
click at [439, 197] on font "Biglietti d'auguri" at bounding box center [407, 193] width 63 height 11
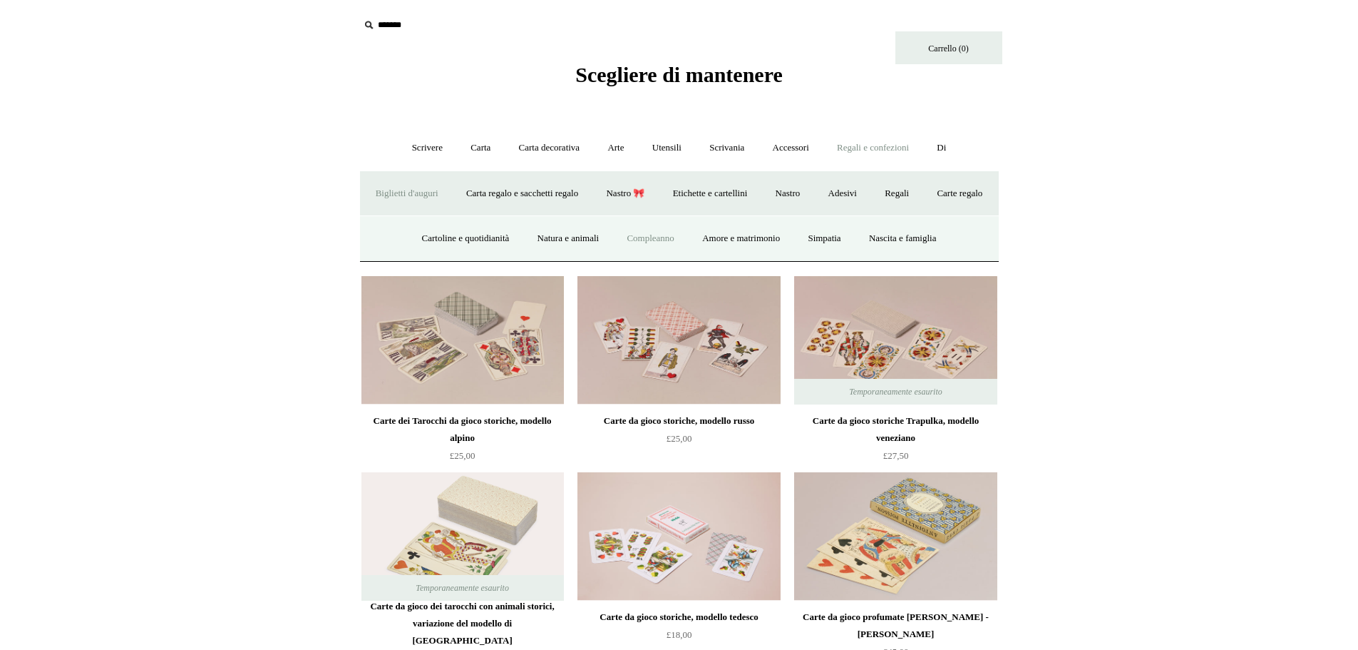
click at [643, 243] on font "Compleanno" at bounding box center [650, 237] width 47 height 11
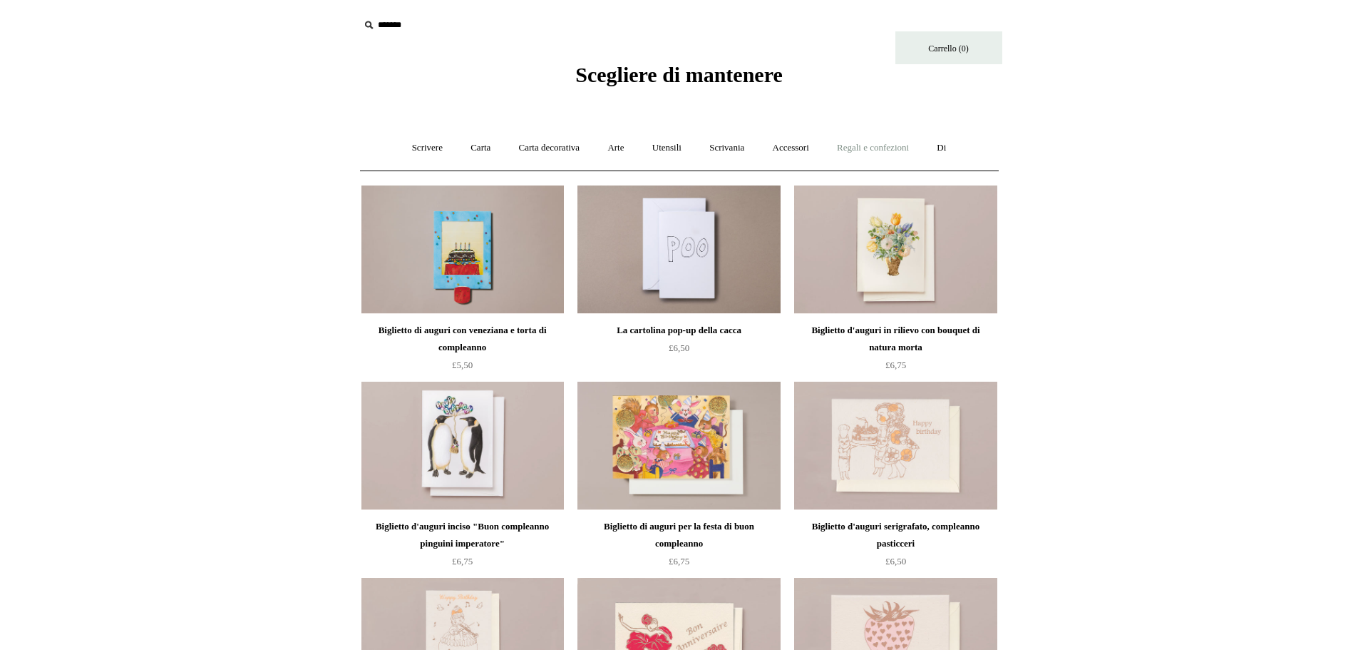
click at [909, 150] on font "Regali e confezioni" at bounding box center [873, 147] width 72 height 11
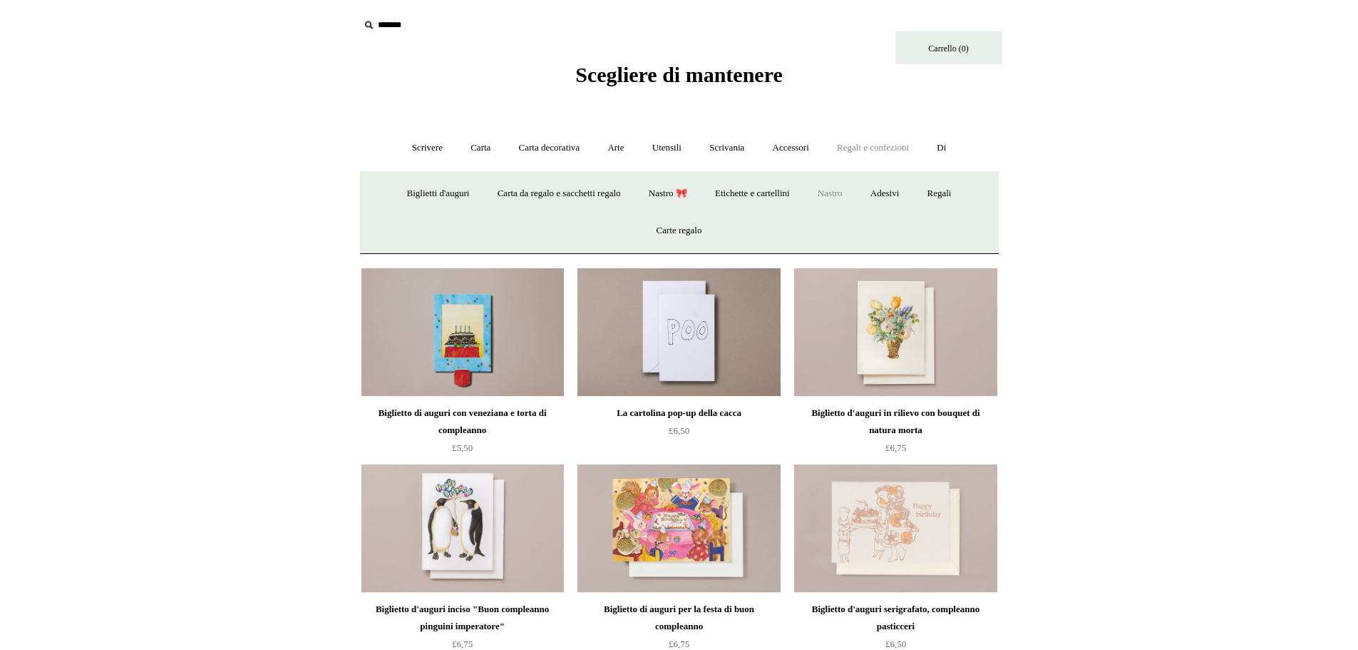
click at [843, 191] on font "Nastro" at bounding box center [830, 193] width 25 height 11
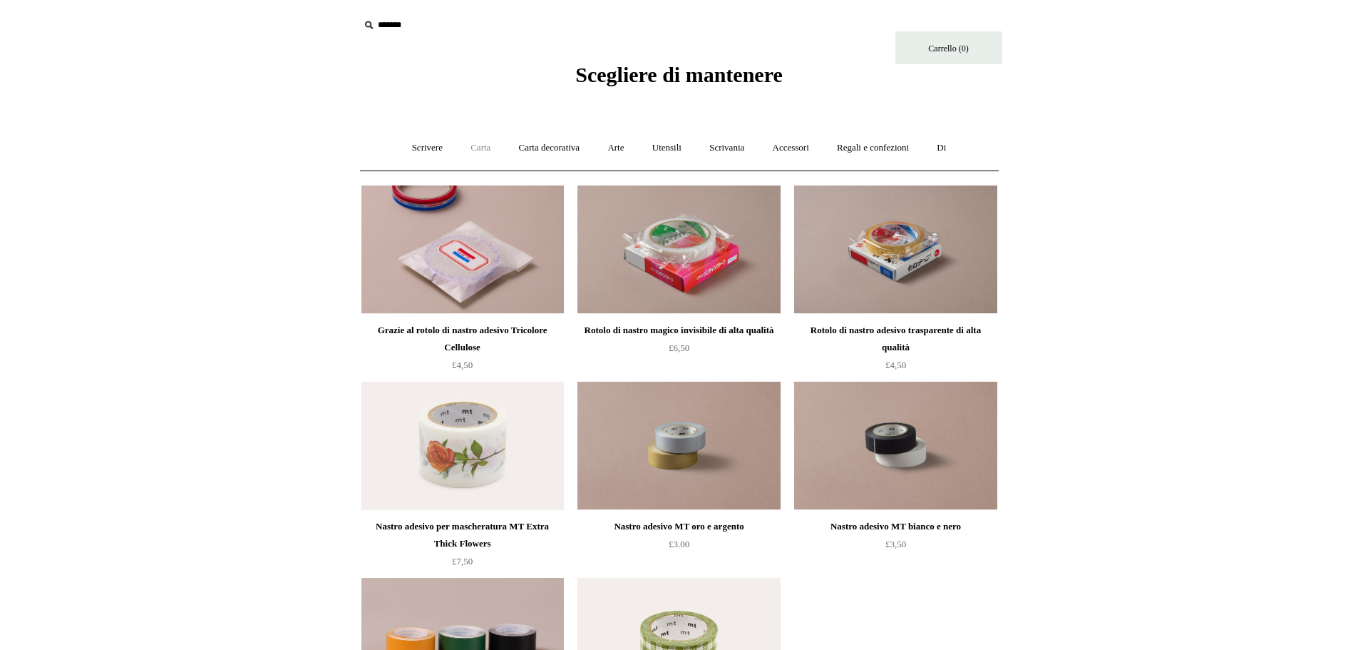
click at [471, 144] on font "Carta" at bounding box center [481, 147] width 20 height 11
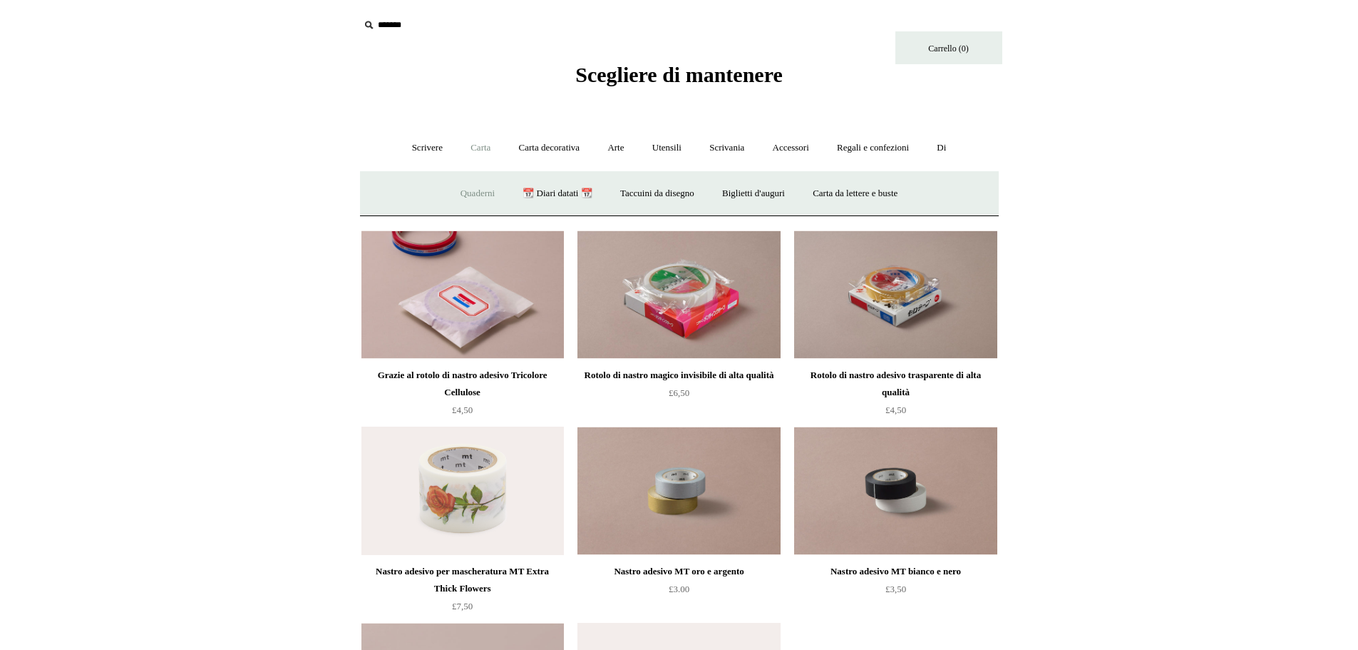
click at [466, 193] on font "Quaderni" at bounding box center [478, 193] width 34 height 11
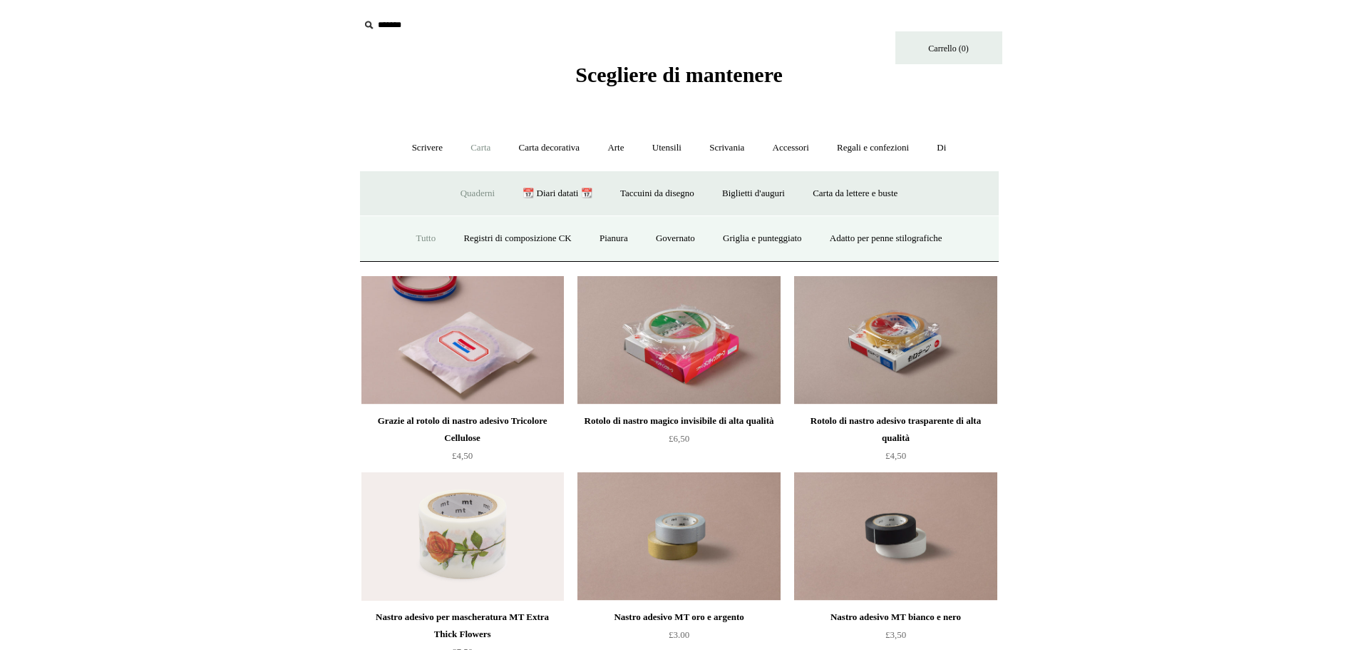
click at [416, 238] on font "Tutto" at bounding box center [426, 237] width 20 height 11
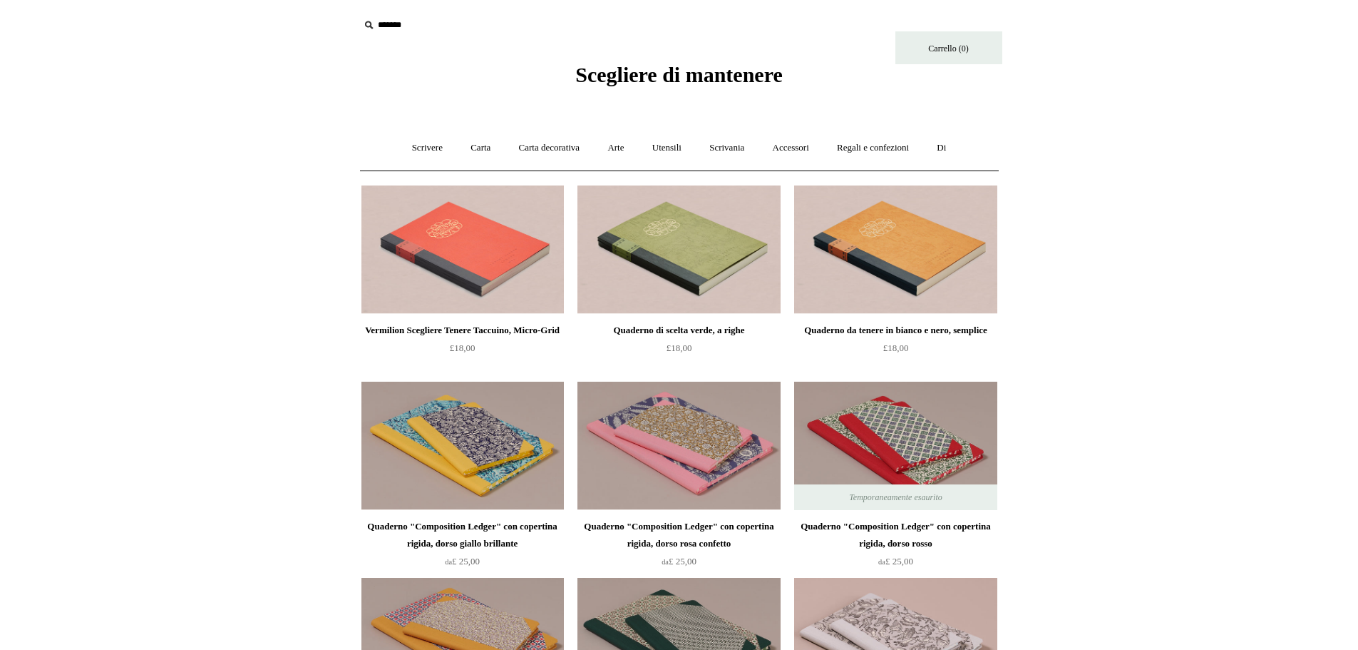
scroll to position [180, 0]
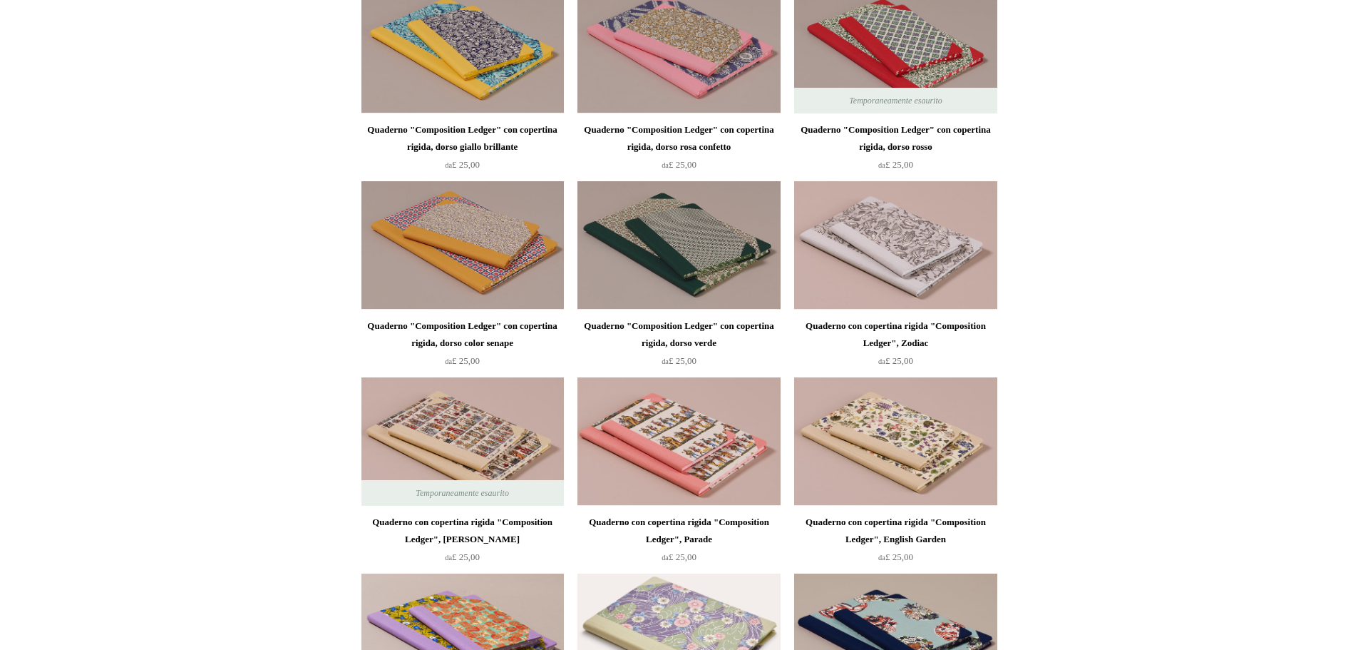
scroll to position [0, 0]
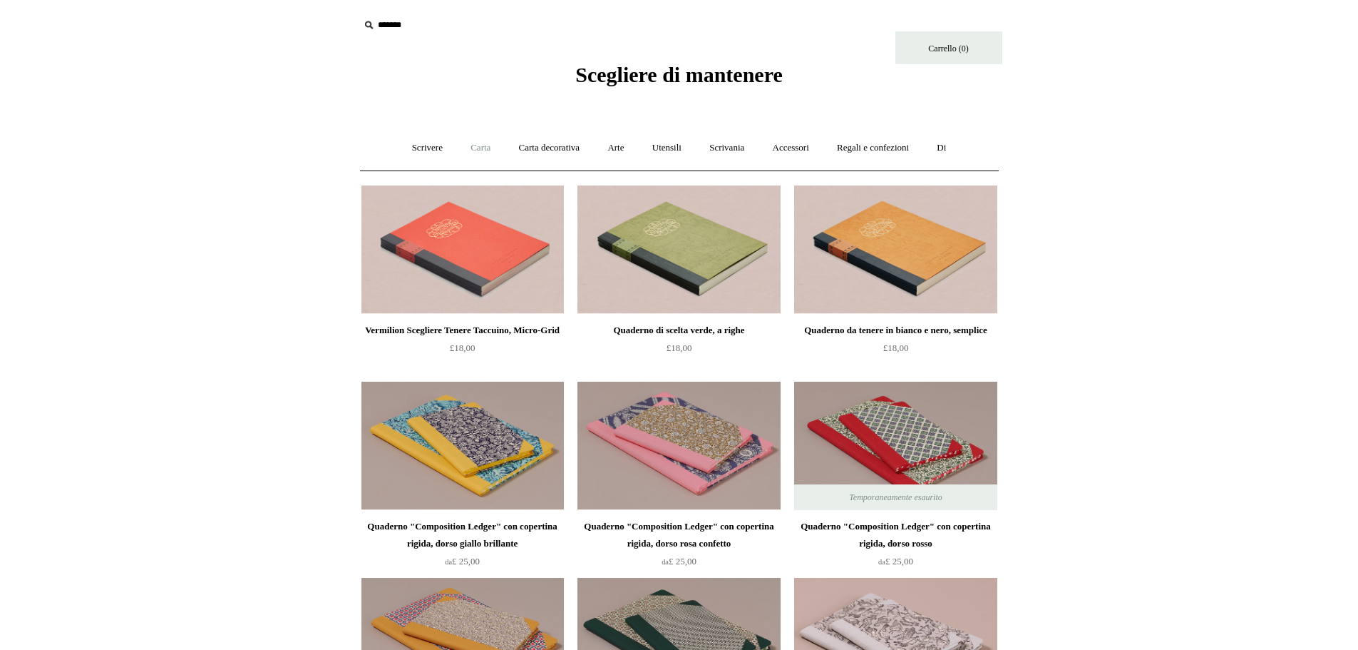
click at [471, 143] on font "Carta" at bounding box center [481, 147] width 20 height 11
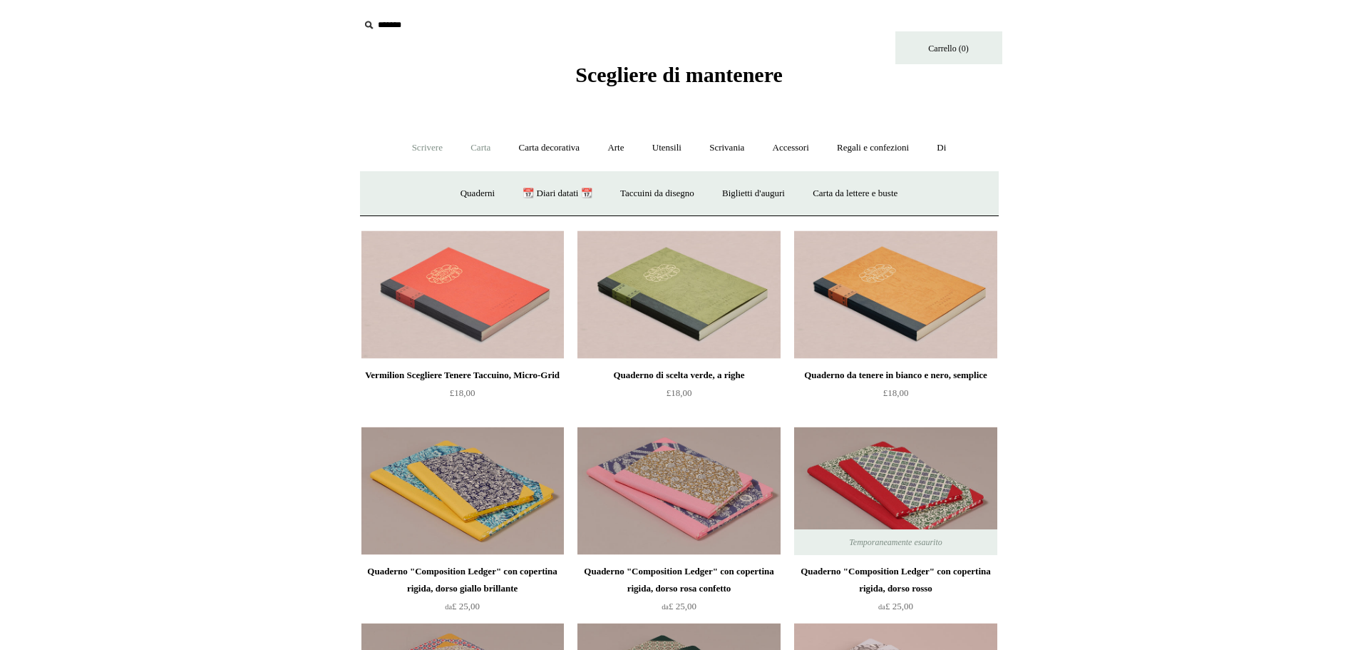
click at [417, 146] on font "Scrivere" at bounding box center [427, 147] width 31 height 11
